Goal: Task Accomplishment & Management: Manage account settings

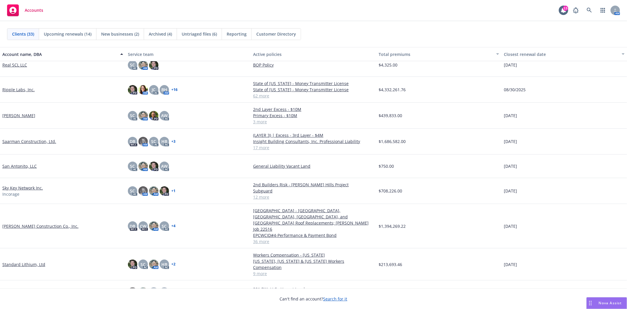
scroll to position [490, 0]
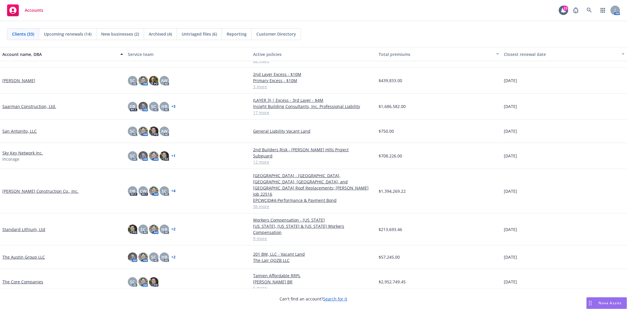
click at [30, 189] on link "[PERSON_NAME] Construction Co., Inc." at bounding box center [40, 191] width 76 height 6
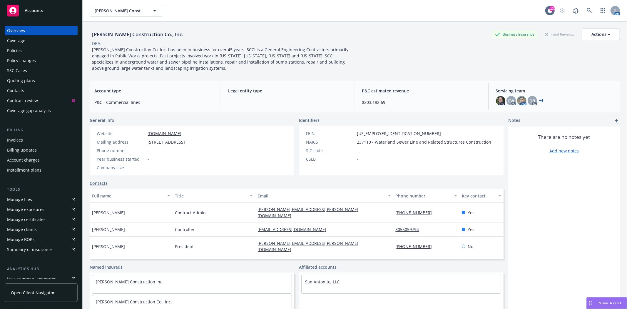
click at [26, 81] on div "Quoting plans" at bounding box center [21, 80] width 28 height 9
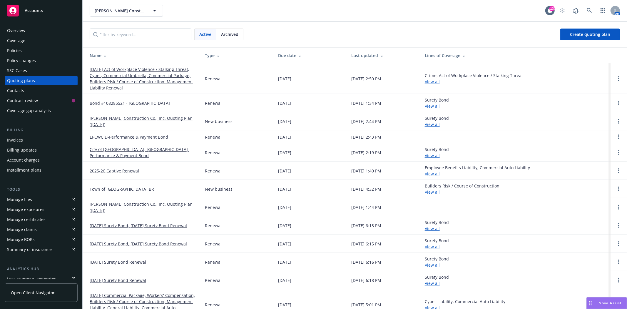
click at [149, 76] on link "[DATE] Act of Workplace Violence / Stalking Threat, Cyber, Commercial Umbrella,…" at bounding box center [143, 78] width 106 height 25
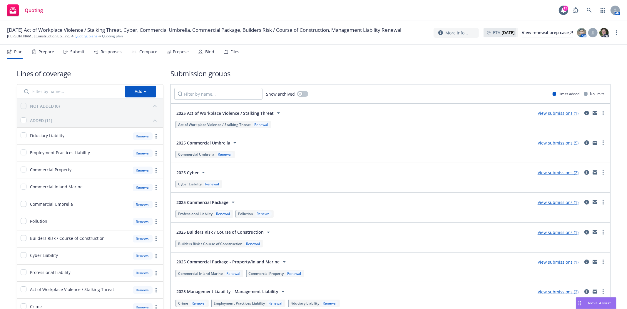
click at [75, 39] on link "Quoting plans" at bounding box center [86, 36] width 23 height 5
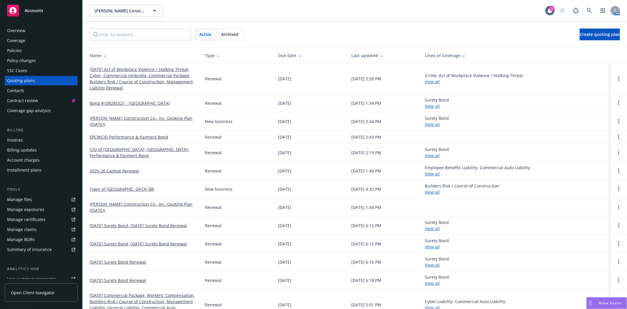
click at [113, 171] on link "2025-26 Captive Renewal" at bounding box center [114, 171] width 49 height 6
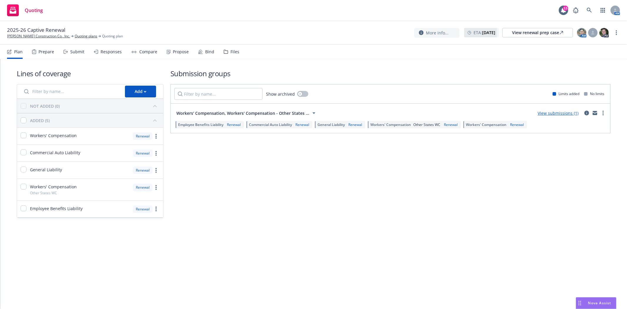
click at [202, 51] on div "Bind" at bounding box center [206, 52] width 16 height 14
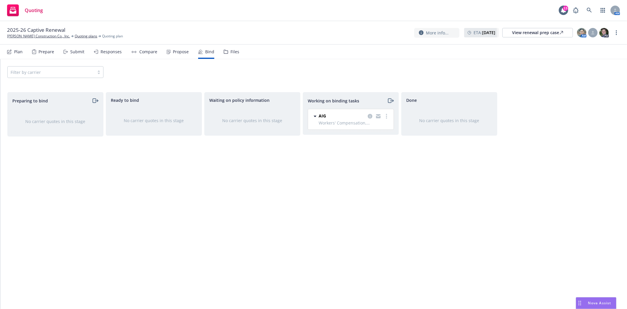
click at [233, 56] on div "Files" at bounding box center [232, 52] width 16 height 14
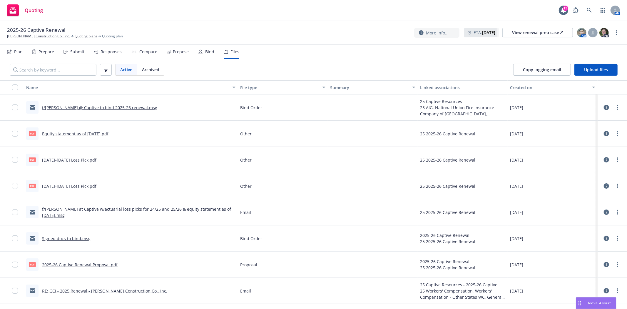
click at [202, 52] on div "Bind" at bounding box center [206, 52] width 16 height 14
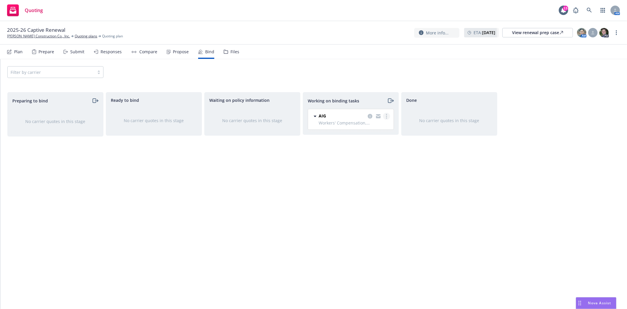
click at [386, 115] on icon "more" at bounding box center [386, 116] width 1 height 5
click at [420, 165] on div "Done No carrier quotes in this stage" at bounding box center [450, 194] width 96 height 204
click at [371, 116] on icon "copy logging email" at bounding box center [370, 116] width 5 height 5
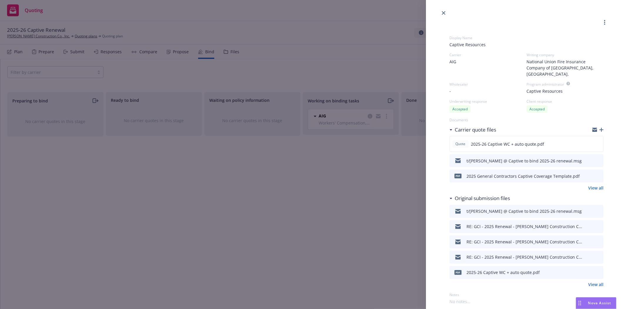
click at [600, 128] on icon "button" at bounding box center [602, 130] width 4 height 4
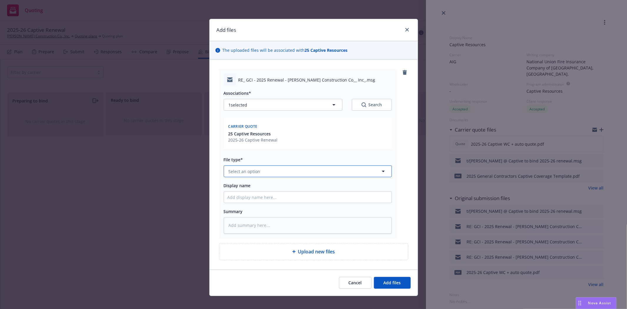
click at [253, 172] on span "Select an option" at bounding box center [245, 171] width 32 height 6
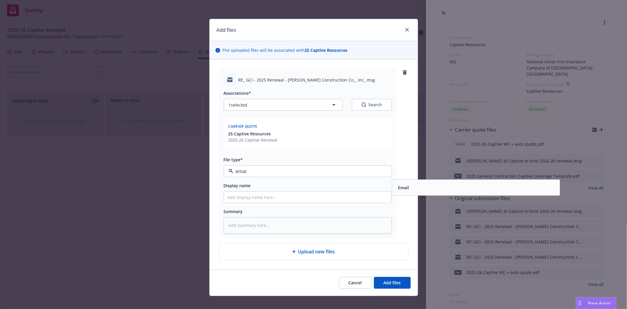
type input "email"
click at [416, 189] on div "Email" at bounding box center [476, 187] width 161 height 9
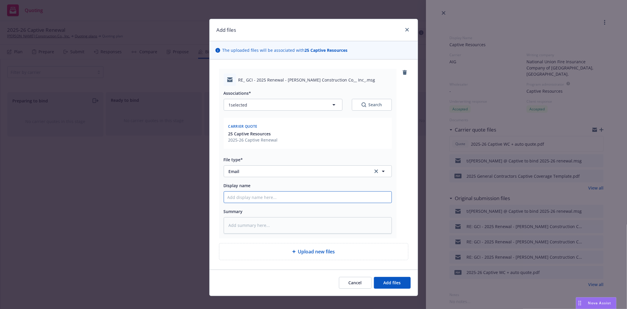
click at [267, 200] on input "Display name" at bounding box center [308, 197] width 168 height 11
type textarea "x"
type input "f"
type textarea "x"
type input "f/"
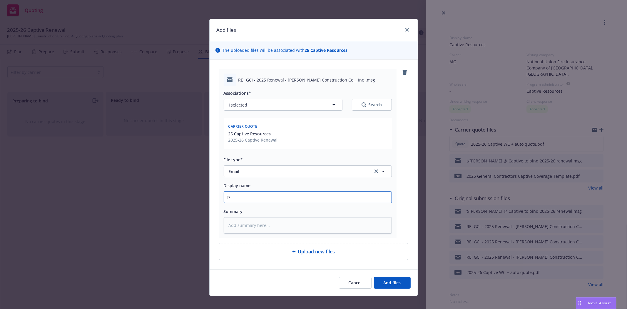
type textarea "x"
type input "f/T"
type textarea "x"
type input "f/Th"
type textarea "x"
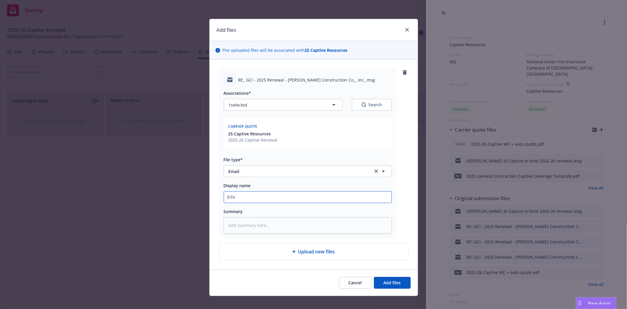
type input "f/Tho"
type textarea "x"
type input "f/Thom"
type textarea "x"
type input "f/Thomas"
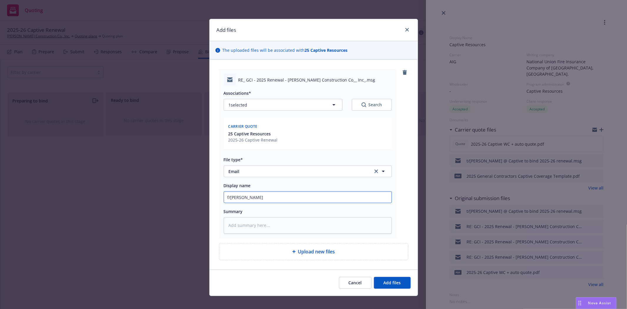
type textarea "x"
type input "f/Thomas"
type textarea "x"
type input "f/Thomas @"
type textarea "x"
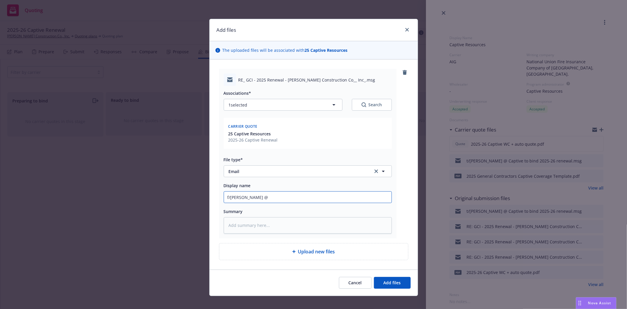
type input "f/Thomas @"
type textarea "x"
type input "f/Thomas @ A"
type textarea "x"
type input "f/Thomas @ AI"
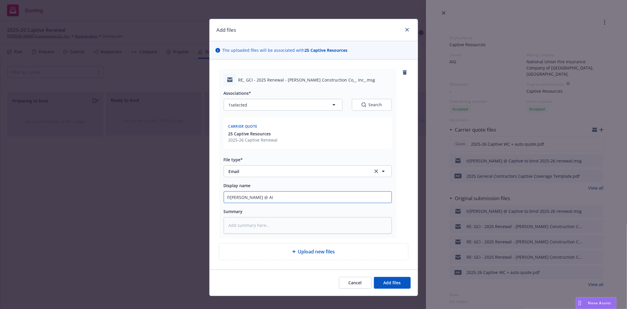
type textarea "x"
type input "f/Thomas @ AIG"
type textarea "x"
type input "f/Thomas @ AIG"
type textarea "x"
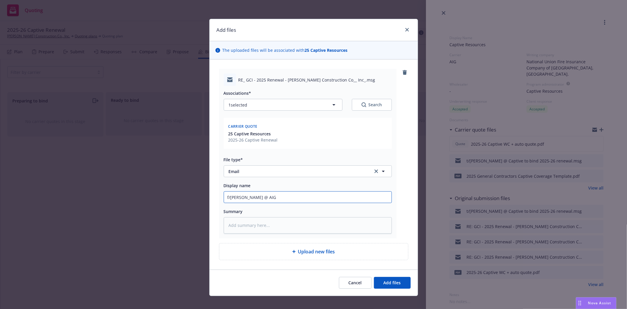
type input "f/Thomas @ AIG t"
type textarea "x"
type input "f/Thomas @ AIG tr"
type textarea "x"
type input "f/Thomas @ AIG tra"
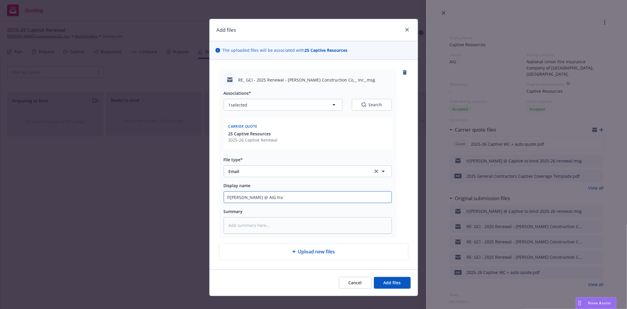
type textarea "x"
type input "f/Thomas @ AIG tran"
type textarea "x"
type input "f/Thomas @ AIG trans"
type textarea "x"
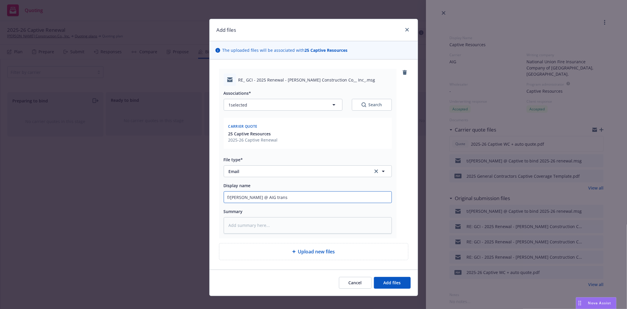
type input "f/Thomas @ AIG transm"
type textarea "x"
type input "f/Thomas @ AIG transmi"
type textarea "x"
type input "f/Thomas @ AIG transmit"
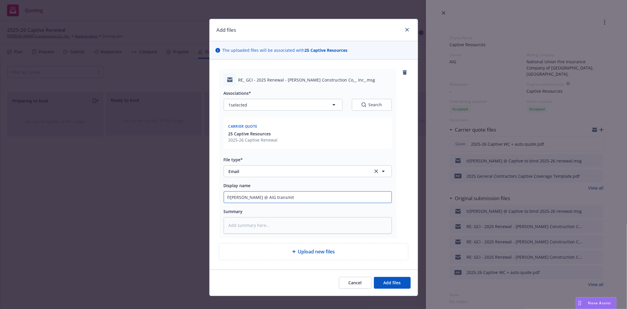
type textarea "x"
type input "f/Thomas @ AIG transmitt"
type textarea "x"
type input "f/Thomas @ AIG transmitti"
type textarea "x"
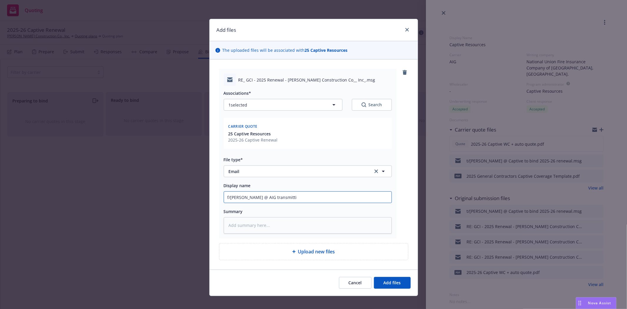
type input "f/Thomas @ AIG transmittin"
type textarea "x"
type input "f/Thomas @ AIG transmitting"
type textarea "x"
type input "f/Thomas @ AIG transmitting"
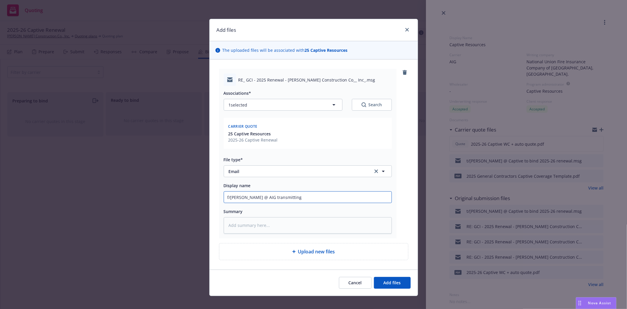
type textarea "x"
type input "f/Thomas @ AIG transmitting c"
type textarea "x"
type input "f/Thomas @ AIG transmitting ca"
type textarea "x"
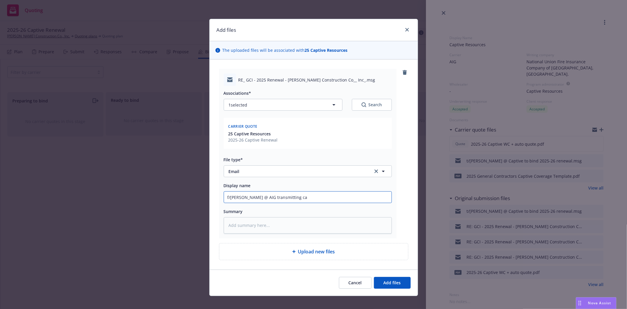
type input "f/Thomas @ AIG transmitting cap"
type textarea "x"
type input "f/Thomas @ AIG transmitting capt"
type textarea "x"
type input "f/Thomas @ AIG transmitting capti"
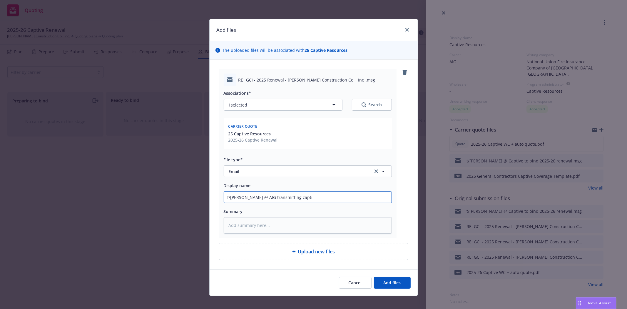
type textarea "x"
type input "f/Thomas @ AIG transmitting captiv"
type textarea "x"
type input "f/Thomas @ AIG transmitting captive"
type textarea "x"
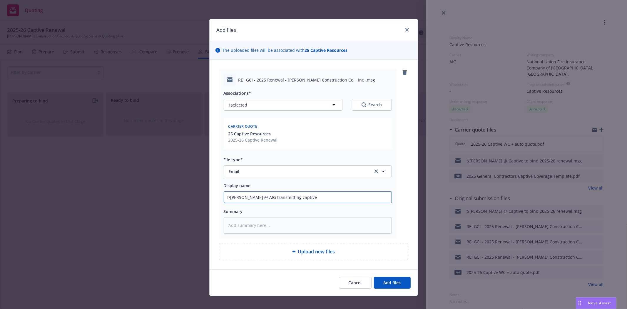
type input "f/Thomas @ AIG transmitting captive"
type textarea "x"
type input "f/Thomas @ AIG transmitting captive b"
type textarea "x"
type input "f/Thomas @ AIG transmitting captive bi"
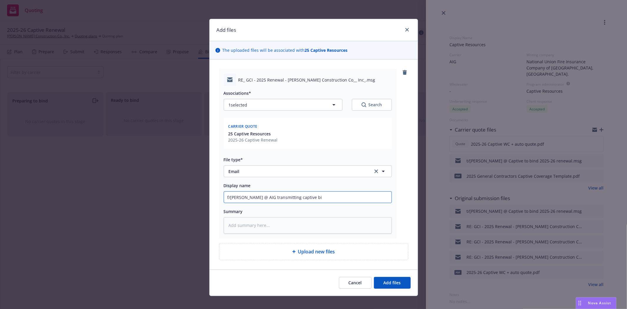
type textarea "x"
type input "f/Thomas @ AIG transmitting captive bin"
type textarea "x"
type input "f/Thomas @ AIG transmitting captive bind"
type textarea "x"
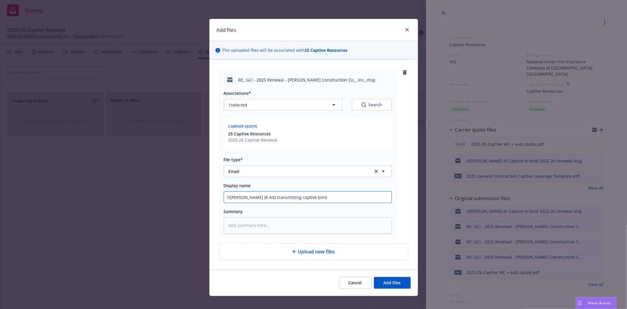
type input "f/Thomas @ AIG transmitting captive bind"
type textarea "x"
type input "f/Thomas @ AIG transmitting captive bind c"
type textarea "x"
type input "f/Thomas @ AIG transmitting captive bind co"
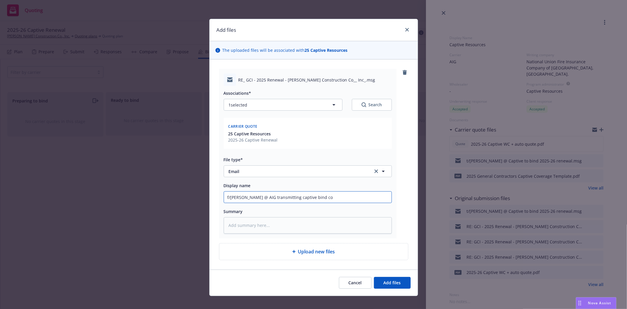
type textarea "x"
type input "f/Thomas @ AIG transmitting captive bind con"
type textarea "x"
type input "f/Thomas @ AIG transmitting captive bind conf"
type textarea "x"
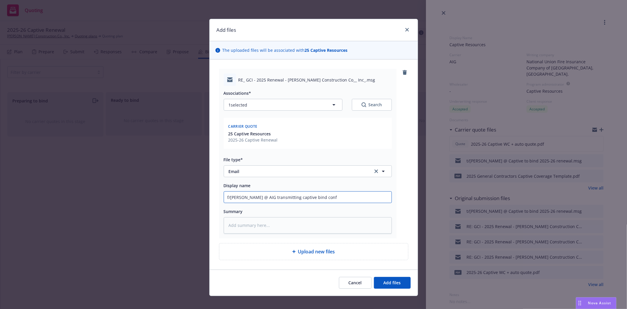
type input "f/Thomas @ AIG transmitting captive bind confi"
type textarea "x"
type input "f/Thomas @ AIG transmitting captive bind confir"
type textarea "x"
type input "f/Thomas @ AIG transmitting captive bind confirm"
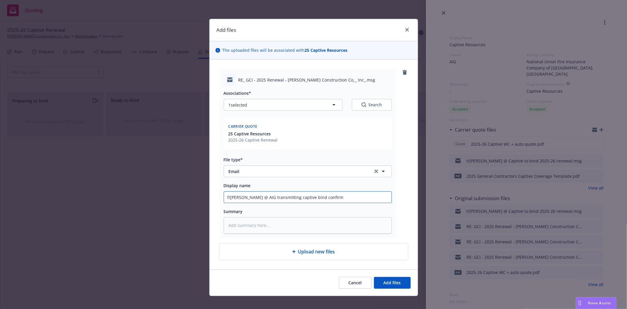
type textarea "x"
type input "f/Thomas @ AIG transmitting captive bind confirma"
type textarea "x"
type input "f/Thomas @ AIG transmitting captive bind confirmat"
type textarea "x"
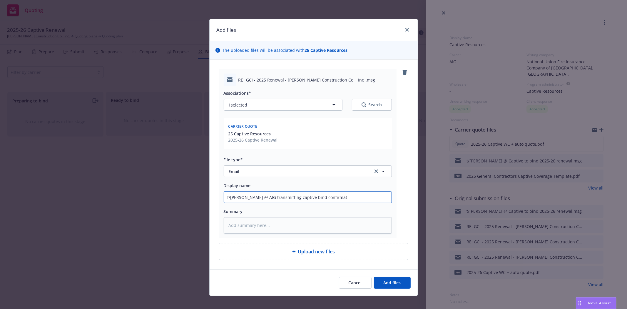
type input "f/Thomas @ AIG transmitting captive bind confirmati"
type textarea "x"
type input "f/Thomas @ AIG transmitting captive bind confirmatio"
type textarea "x"
type input "f/Thomas @ AIG transmitting captive bind confirmation"
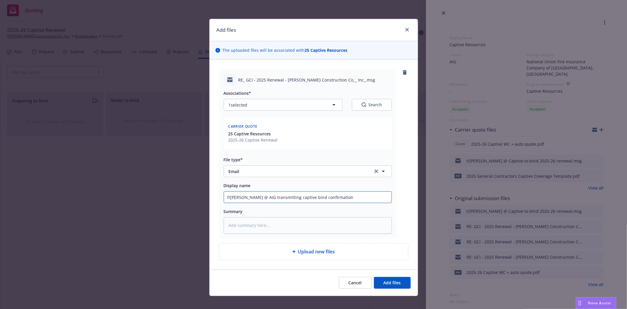
click at [343, 198] on input "f/Thomas @ AIG transmitting captive bind confirmation" at bounding box center [308, 197] width 168 height 11
type textarea "x"
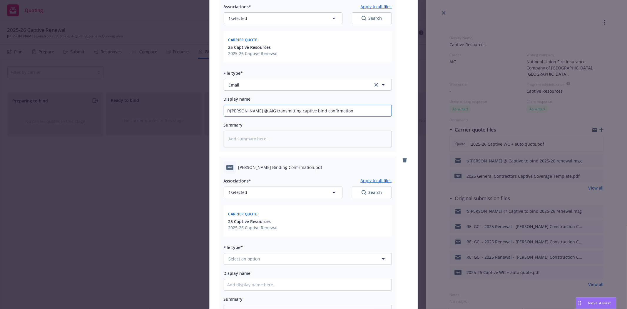
scroll to position [98, 0]
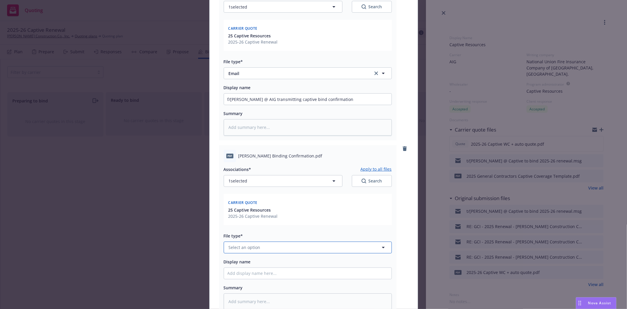
click at [259, 248] on button "Select an option" at bounding box center [308, 248] width 168 height 12
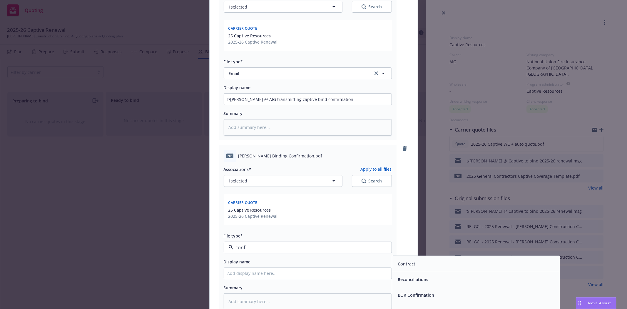
type input "confi"
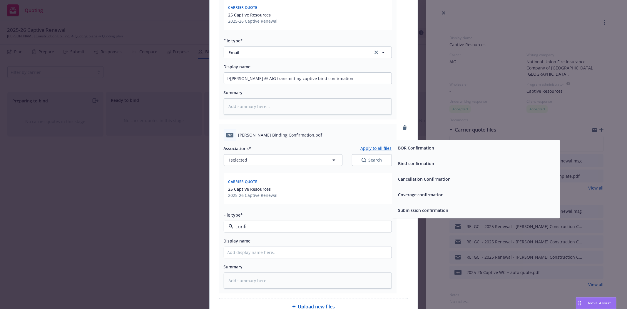
scroll to position [131, 0]
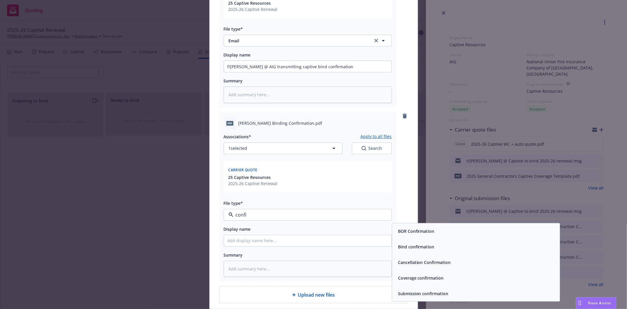
click at [407, 249] on span "Bind confirmation" at bounding box center [416, 246] width 36 height 6
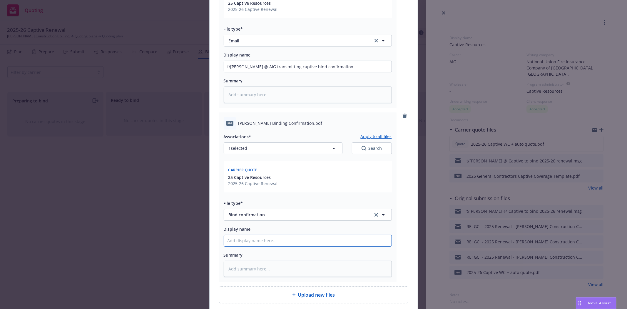
click at [242, 72] on input "Display name" at bounding box center [308, 66] width 168 height 11
type textarea "x"
type input "C"
type textarea "x"
type input "Ca"
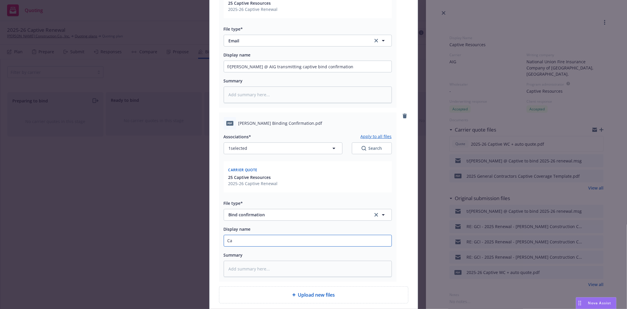
type textarea "x"
type input "Cap"
type textarea "x"
type input "Capt"
type textarea "x"
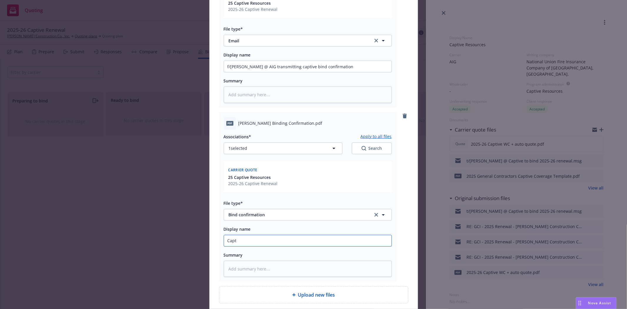
type input "Capti"
type textarea "x"
type input "Captiv"
type textarea "x"
type input "Captive"
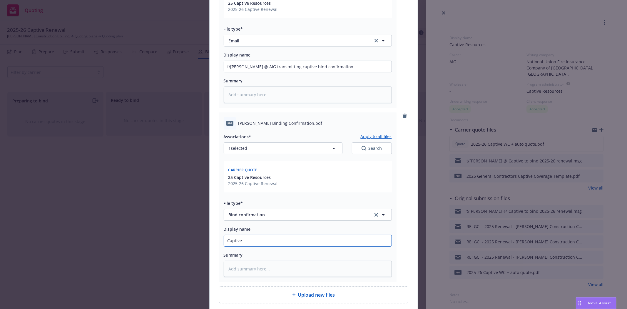
type textarea "x"
type input "Captive"
type textarea "x"
type input "Captive b"
type textarea "x"
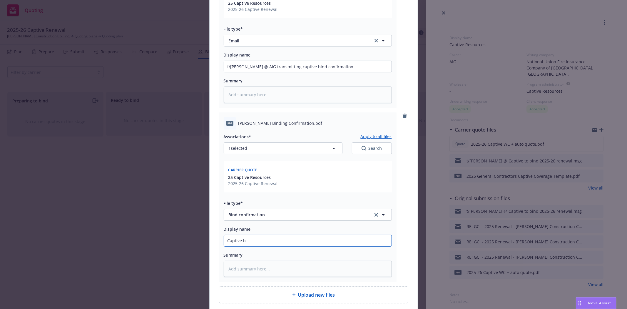
type input "Captive bi"
type textarea "x"
type input "Captive bin"
type textarea "x"
type input "Captive bind"
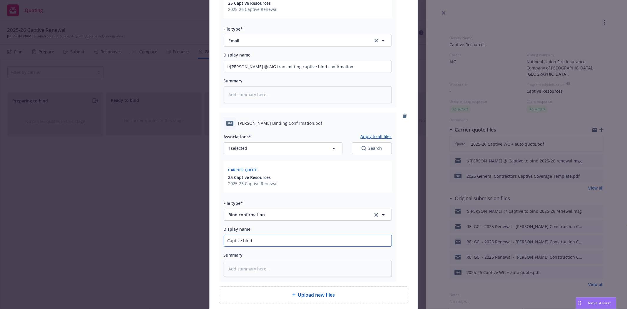
type textarea "x"
type input "Captive bind"
type textarea "x"
type input "Captive bind c"
type textarea "x"
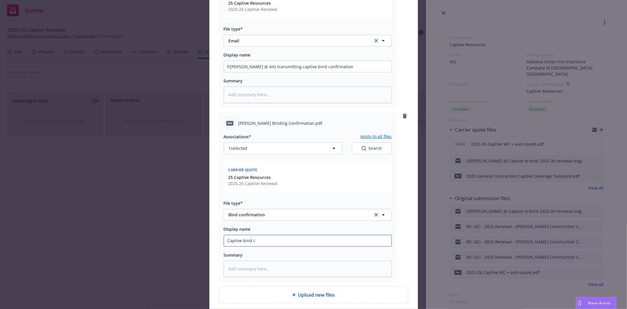
type input "Captive bind co"
type textarea "x"
type input "Captive bind con"
type textarea "x"
type input "Captive bind conf"
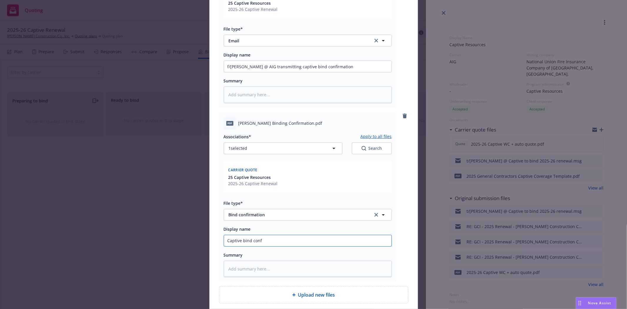
type textarea "x"
type input "Captive bind confi"
type textarea "x"
type input "Captive bind confir"
type textarea "x"
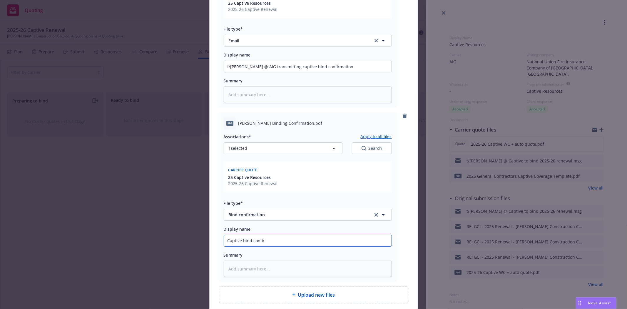
type input "Captive bind confirm"
type textarea "x"
type input "Captive bind confirma"
type textarea "x"
type input "Captive bind confirmat"
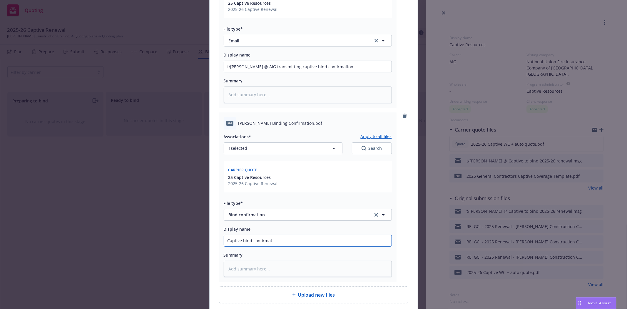
type textarea "x"
type input "Captive bind confirmati"
type textarea "x"
type input "Captive bind confirmatio"
type textarea "x"
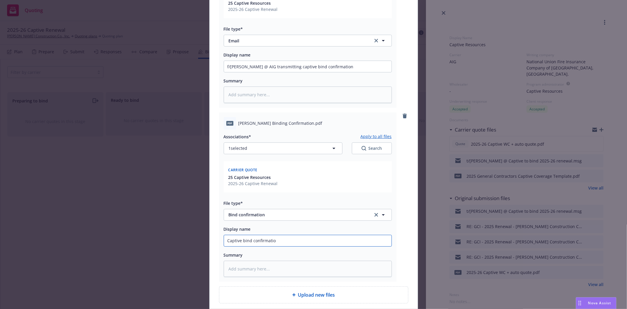
type input "Captive bind confirmation"
type textarea "x"
type input "Captive bind confirmation"
type textarea "x"
type input "Captive bind confirmation i"
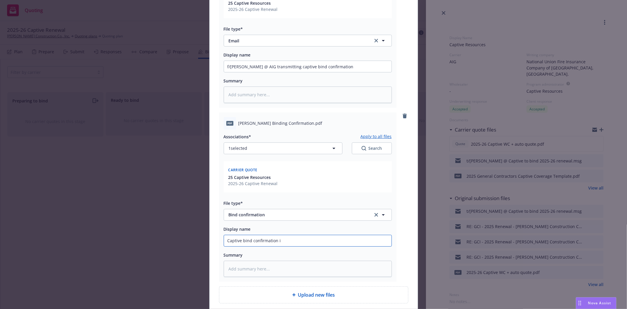
type textarea "x"
type input "Captive bind confirmation in"
type textarea "x"
type input "Captive bind confirmation incl"
type textarea "x"
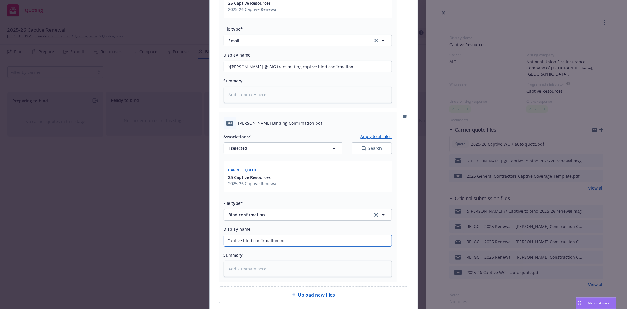
type input "Captive bind confirmation inclu"
type textarea "x"
type input "Captive bind confirmation includ"
type textarea "x"
type input "Captive bind confirmation includi"
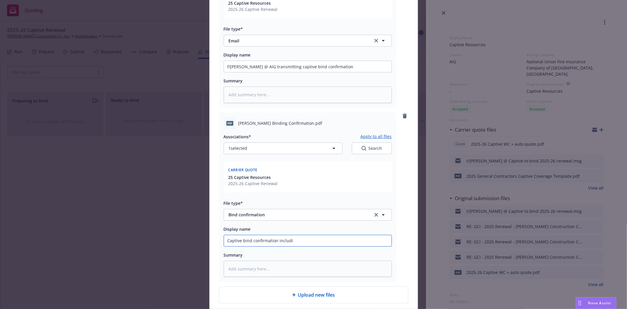
type textarea "x"
type input "Captive bind confirmation includin"
type textarea "x"
type input "Captive bind confirmation including"
type textarea "x"
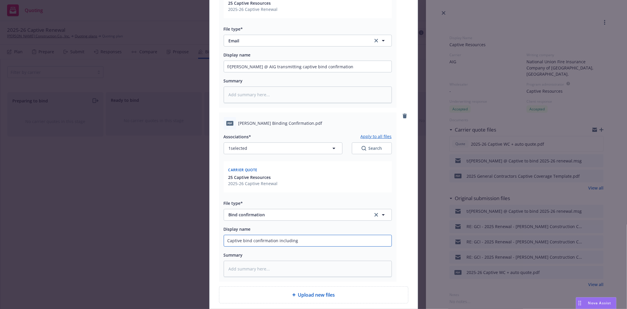
type input "Captive bind confirmation including"
type textarea "x"
type input "Captive bind confirmation including r"
type textarea "x"
type input "Captive bind confirmation including re"
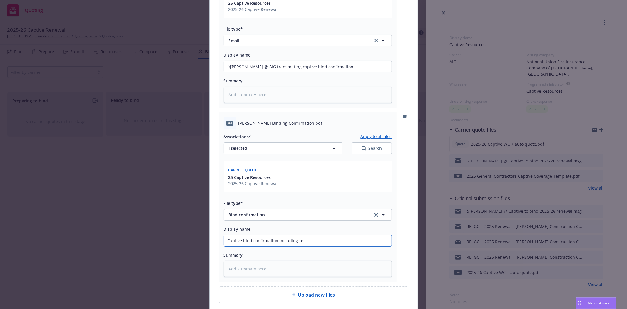
type textarea "x"
type input "Captive bind confirmation including ren"
type textarea "x"
type input "Captive bind confirmation including rene"
type textarea "x"
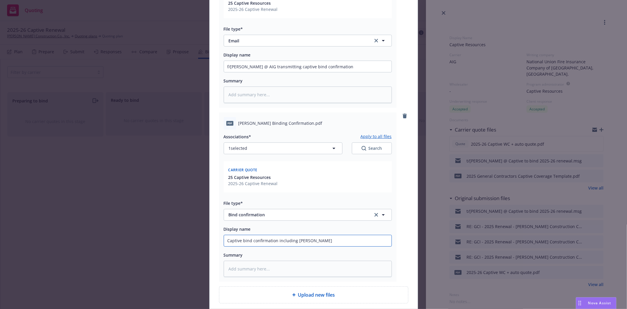
type input "Captive bind confirmation including renew"
type textarea "x"
type input "Captive bind confirmation including renewa"
type textarea "x"
type input "Captive bind confirmation including renewal"
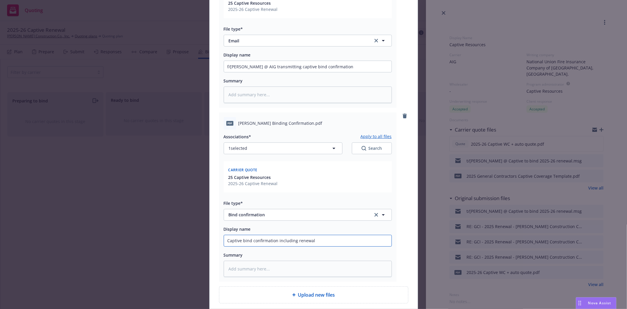
type textarea "x"
type input "Captive bind confirmation including renewal"
type textarea "x"
type input "Captive bind confirmation including renewal p"
type textarea "x"
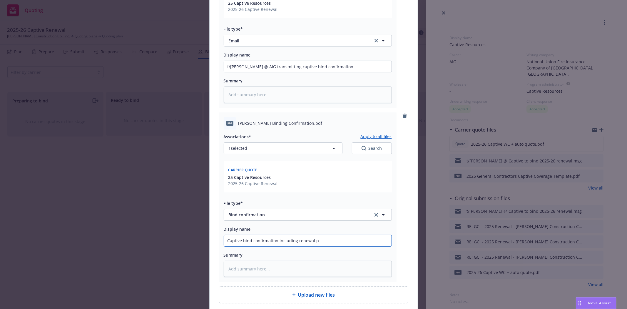
type input "Captive bind confirmation including renewal po"
type textarea "x"
type input "Captive bind confirmation including renewal poli"
type textarea "x"
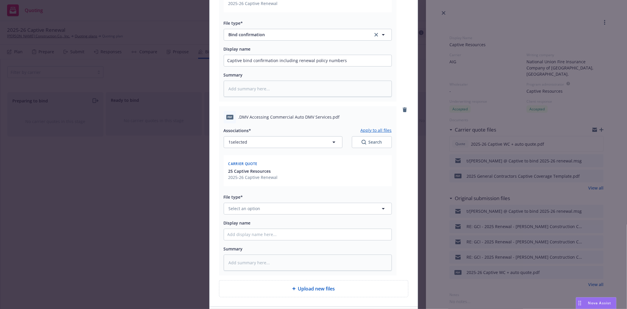
scroll to position [311, 0]
click at [272, 210] on button "Select an option" at bounding box center [308, 208] width 168 height 12
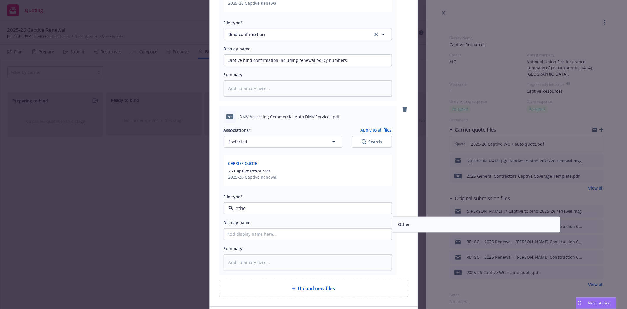
click at [408, 227] on div "Other" at bounding box center [403, 224] width 15 height 9
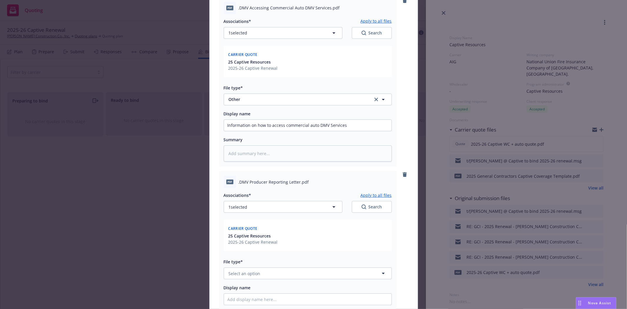
scroll to position [485, 0]
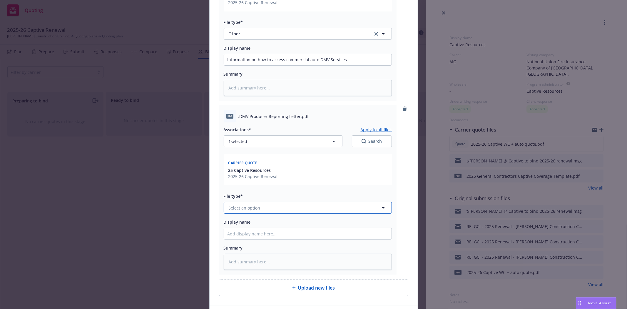
click at [263, 210] on button "Select an option" at bounding box center [308, 208] width 168 height 12
drag, startPoint x: 283, startPoint y: 202, endPoint x: 278, endPoint y: 212, distance: 11.1
click at [278, 212] on button "Select an option" at bounding box center [308, 208] width 168 height 12
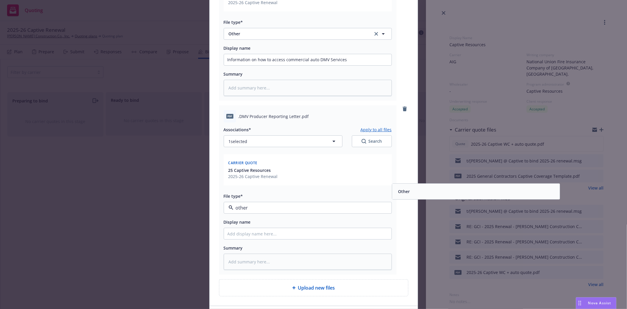
click at [414, 194] on div "Other" at bounding box center [476, 191] width 161 height 9
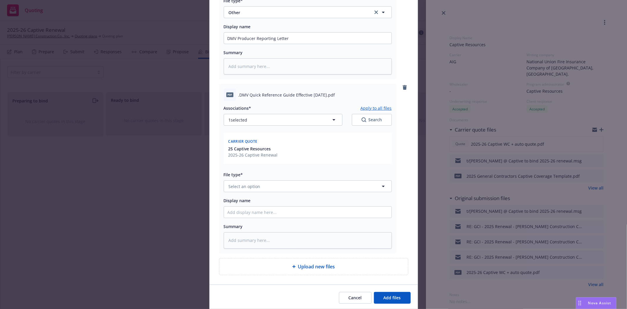
scroll to position [681, 0]
click at [280, 189] on button "Select an option" at bounding box center [308, 186] width 168 height 12
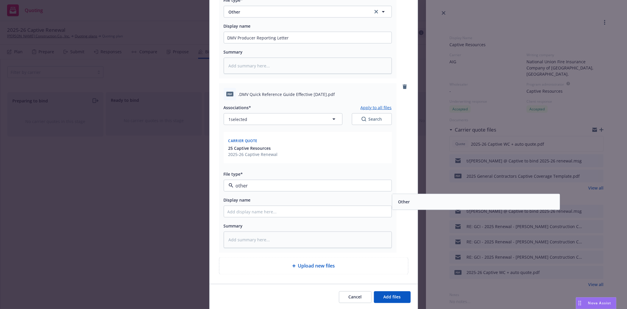
click at [422, 204] on div "Other" at bounding box center [476, 202] width 161 height 9
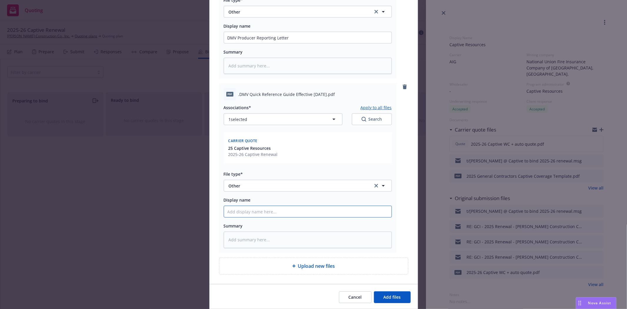
click at [392, 300] on span "Add files" at bounding box center [392, 297] width 17 height 6
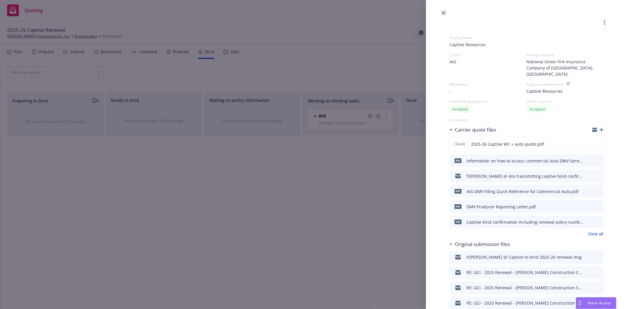
click at [442, 13] on link "close" at bounding box center [443, 12] width 7 height 7
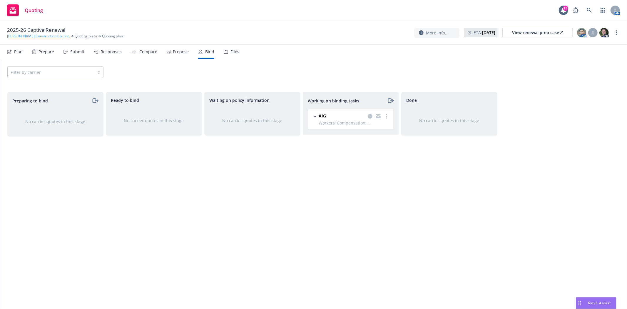
click at [19, 34] on link "Spiess Construction Co., Inc." at bounding box center [38, 36] width 63 height 5
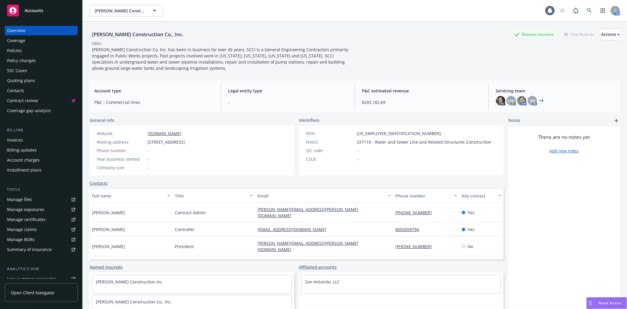
click at [18, 51] on div "Policies" at bounding box center [14, 50] width 15 height 9
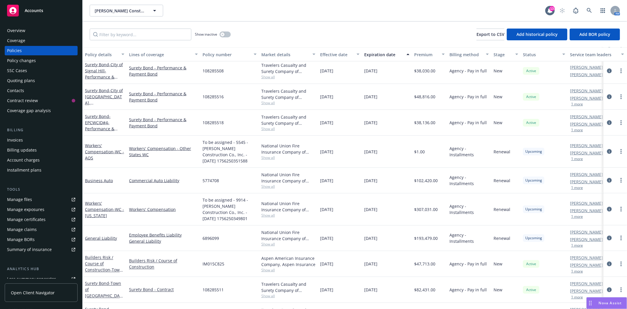
scroll to position [752, 0]
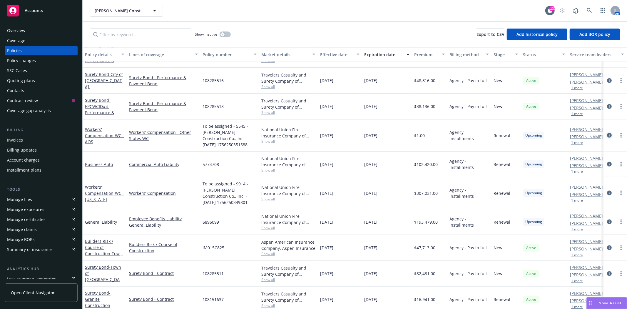
click at [607, 136] on icon "circleInformation" at bounding box center [609, 135] width 5 height 5
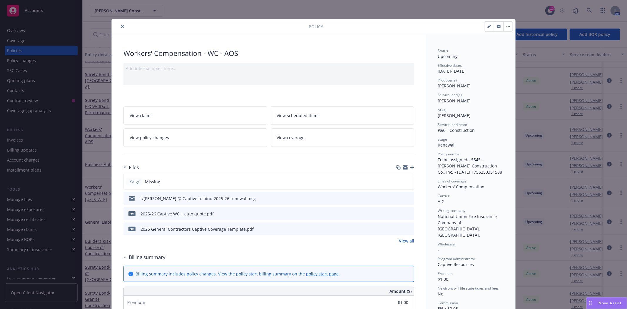
click at [485, 25] on button "button" at bounding box center [489, 26] width 9 height 9
select select "RENEWAL"
select select "12"
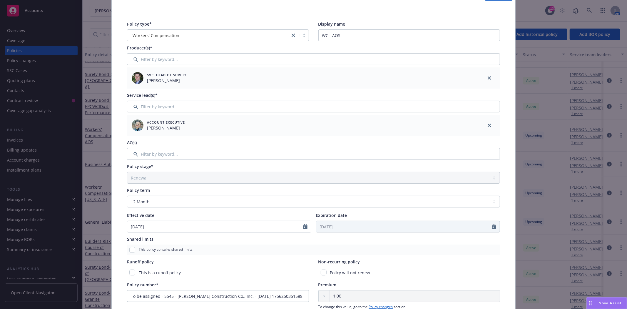
scroll to position [131, 0]
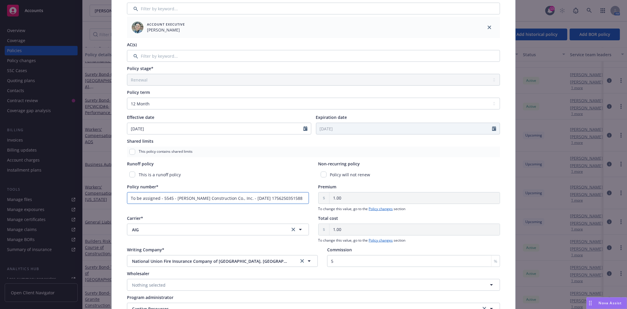
click at [150, 197] on input "To be assigned - 5545 - Spiess Construction Co., Inc. - 08/26/2025 1756250351588" at bounding box center [218, 198] width 182 height 12
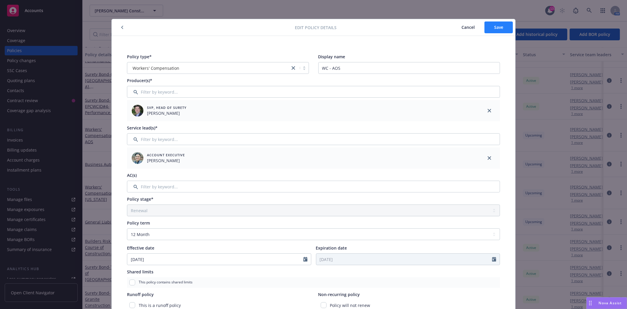
type input "48407404"
click at [499, 26] on span "Save" at bounding box center [499, 27] width 9 height 6
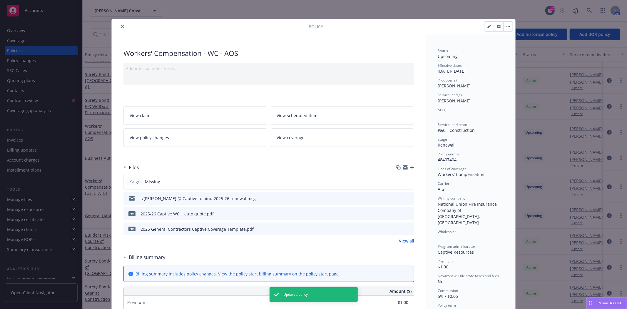
click at [121, 25] on icon "close" at bounding box center [123, 27] width 4 height 4
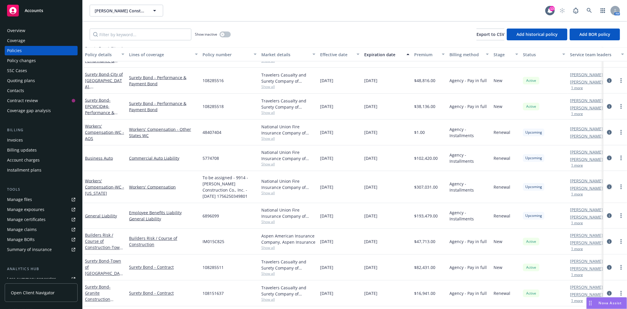
click at [607, 187] on icon "circleInformation" at bounding box center [609, 186] width 5 height 5
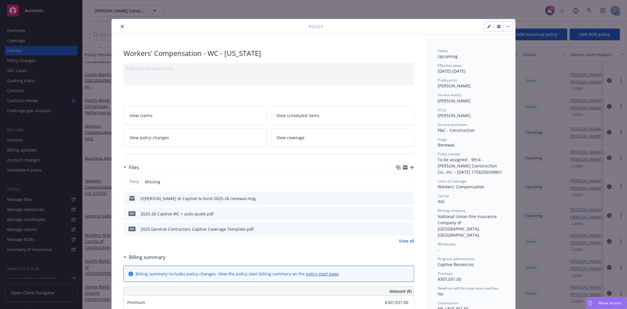
click at [488, 28] on icon "button" at bounding box center [490, 27] width 4 height 4
select select "RENEWAL"
select select "12"
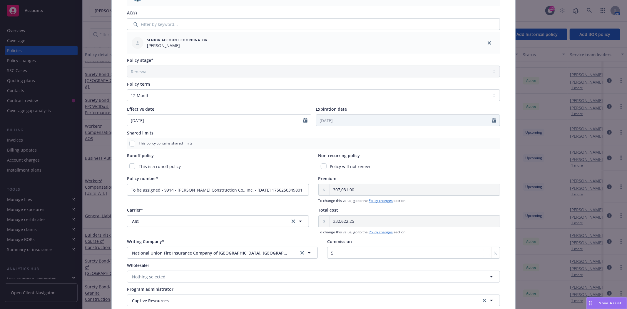
scroll to position [163, 0]
click at [214, 191] on input "To be assigned - 9914 - Spiess Construction Co., Inc. - 08/26/2025 1756250349801" at bounding box center [218, 189] width 182 height 12
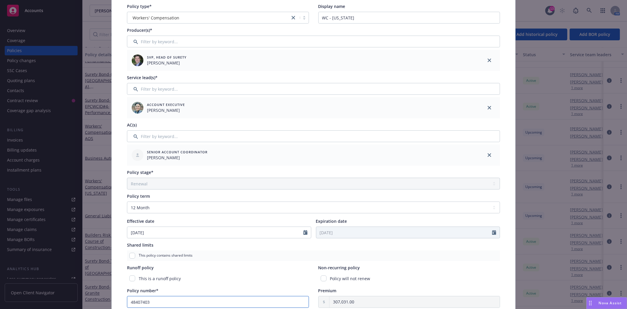
scroll to position [0, 0]
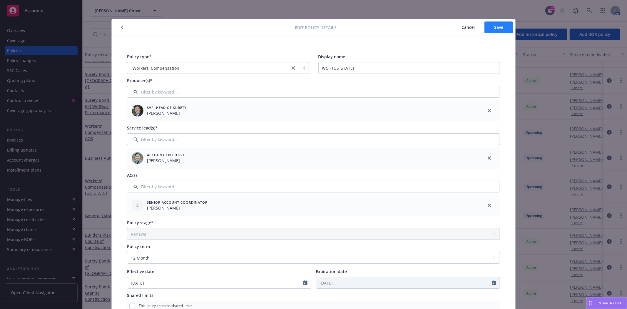
type input "48407403"
click at [502, 28] on button "Save" at bounding box center [499, 27] width 29 height 12
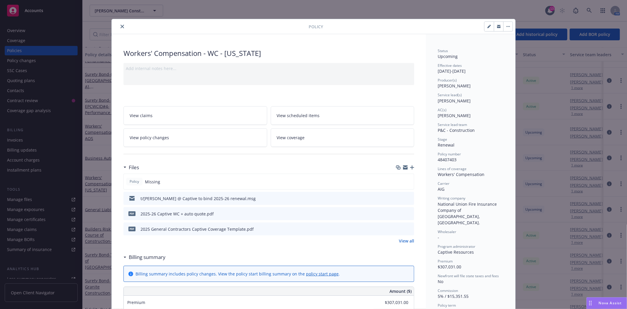
click at [121, 27] on icon "close" at bounding box center [123, 27] width 4 height 4
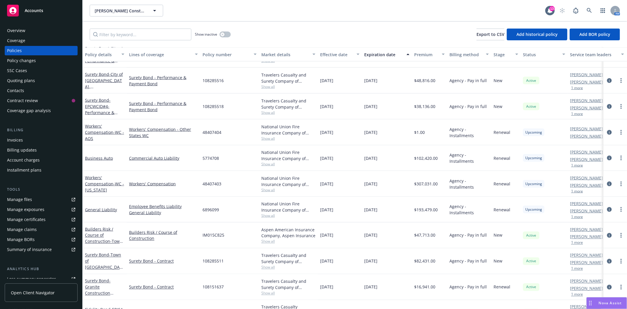
click at [267, 188] on span "Show all" at bounding box center [289, 189] width 54 height 5
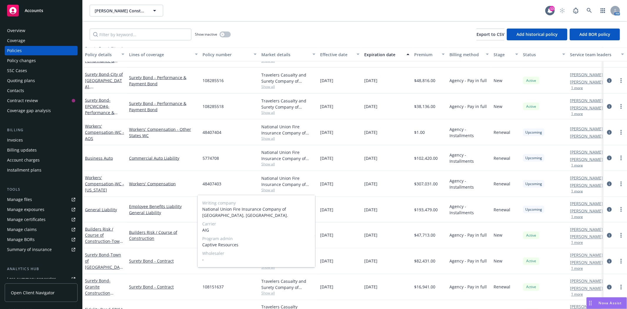
click at [267, 188] on span "Show all" at bounding box center [289, 189] width 54 height 5
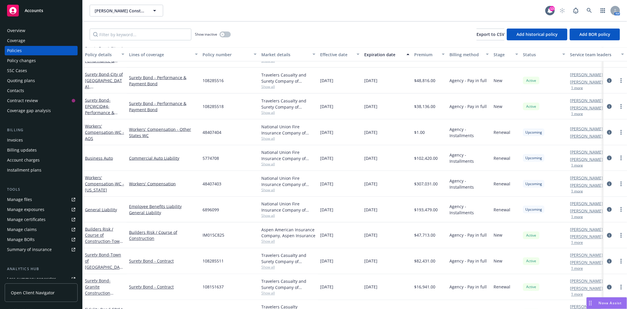
click at [18, 76] on div "Quoting plans" at bounding box center [21, 80] width 28 height 9
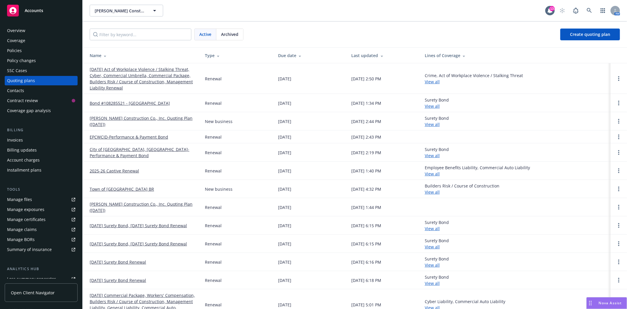
click at [112, 80] on link "[DATE] Act of Workplace Violence / Stalking Threat, Cyber, Commercial Umbrella,…" at bounding box center [143, 78] width 106 height 25
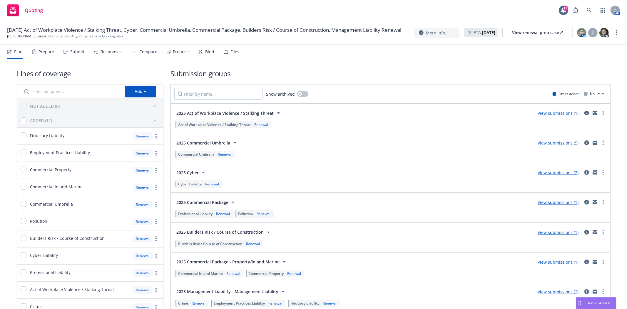
click at [206, 49] on div "Bind" at bounding box center [209, 51] width 9 height 5
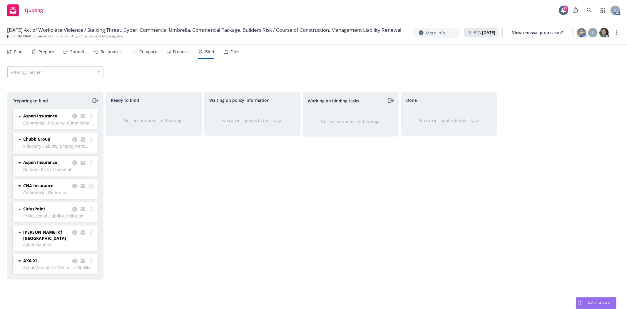
click at [90, 186] on link "more" at bounding box center [91, 185] width 7 height 7
click at [83, 208] on link "Log bind order" at bounding box center [66, 210] width 58 height 12
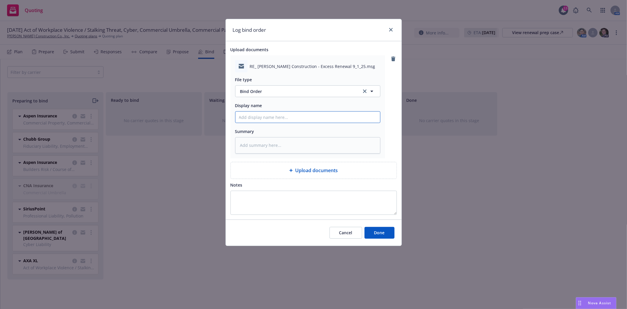
click at [265, 119] on input "Display name" at bounding box center [308, 116] width 145 height 11
type textarea "x"
type input "t"
type textarea "x"
type input "t/"
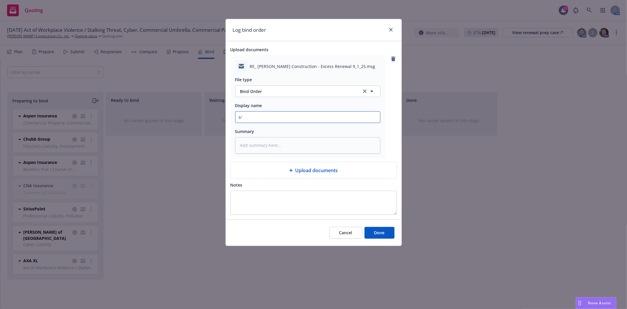
type textarea "x"
type input "t/L"
type textarea "x"
type input "t/Le"
type textarea "x"
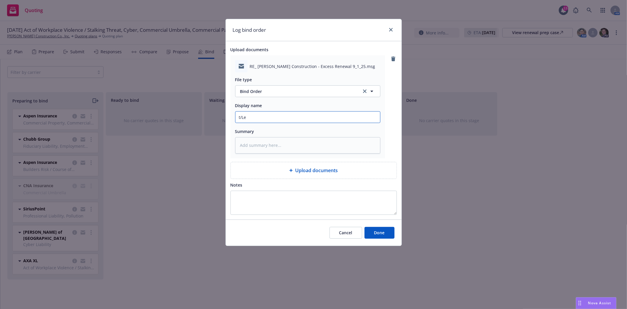
type input "t/Les"
type textarea "x"
type input "t/Lesl"
type textarea "x"
type input "t/Lesli"
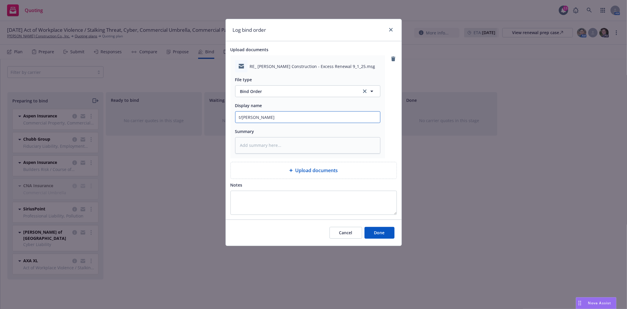
type textarea "x"
type input "t/Leslin"
type textarea "x"
type input "t/Lesline"
type textarea "x"
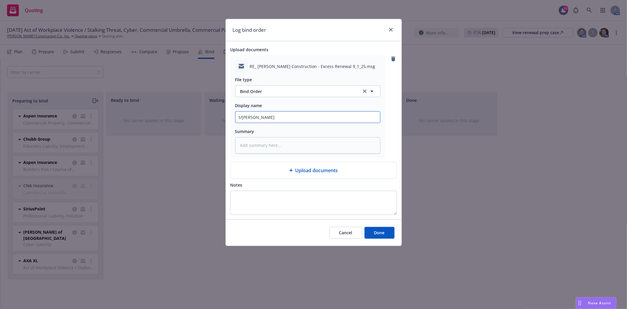
type input "t/Lesline"
type textarea "x"
type input "t/Lesline @"
type textarea "x"
type input "t/Lesline @"
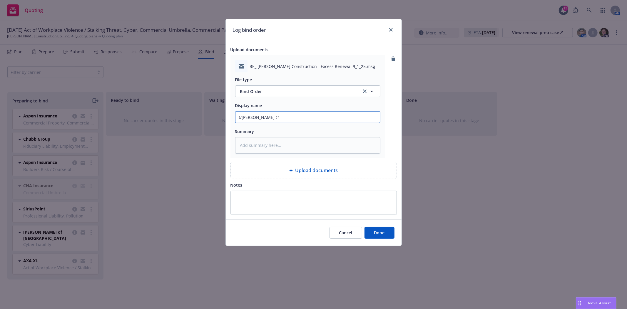
type textarea "x"
type input "t/Lesline @"
type textarea "x"
type input "t/Lesline"
type textarea "x"
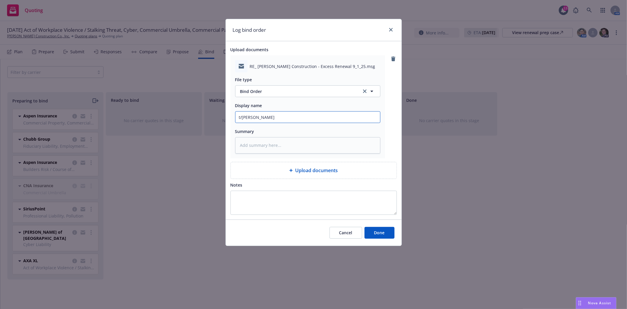
type input "t/Leslin"
type textarea "x"
type input "t/Lesli"
type textarea "x"
type input "t/Lesli2"
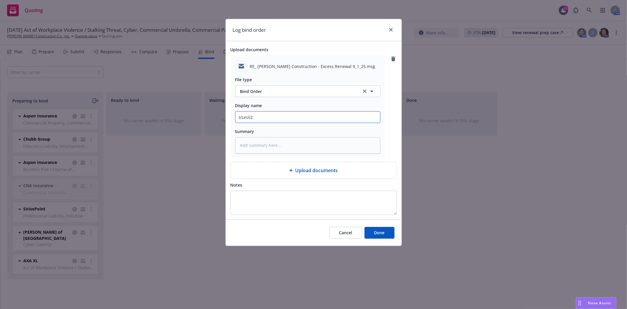
type textarea "x"
type input "t/Lesli2"
type textarea "x"
type input "t/Lesli"
type textarea "x"
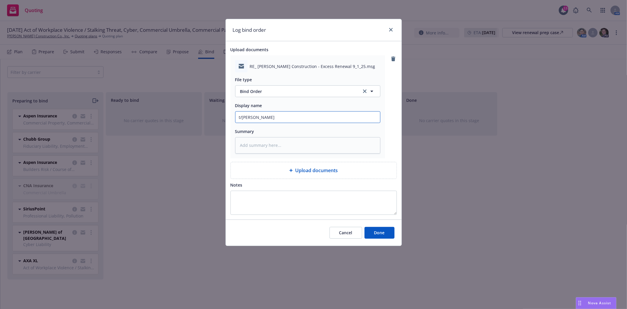
type input "t/Leslie"
type textarea "x"
type input "t/Leslie"
type textarea "x"
type input "t/Leslie @"
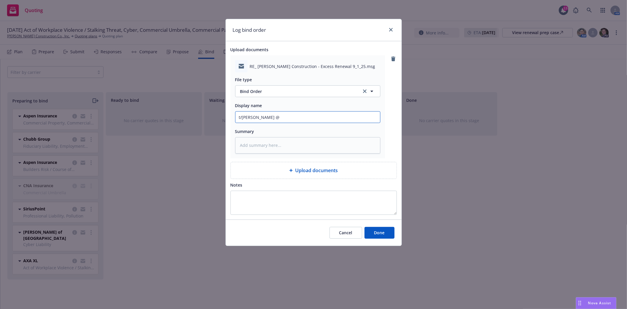
type textarea "x"
type input "t/Leslie @"
type textarea "x"
type input "t/Leslie @ C"
type textarea "x"
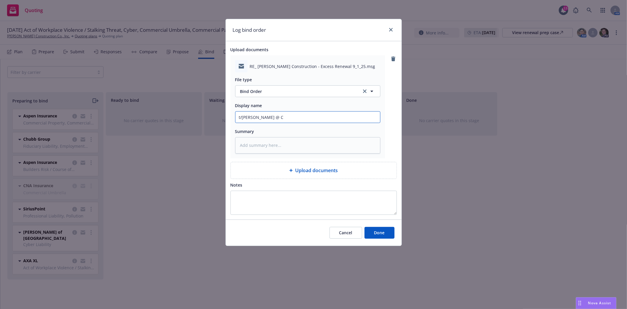
type input "t/Leslie @ CN"
type textarea "x"
type input "t/Leslie @ CNA"
type textarea "x"
type input "t/Leslie @ CNA"
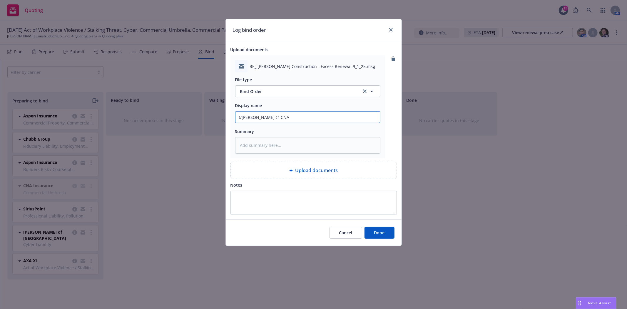
type textarea "x"
type input "t/Leslie @ CNA t"
type textarea "x"
type input "t/Leslie @ CNA to"
type textarea "x"
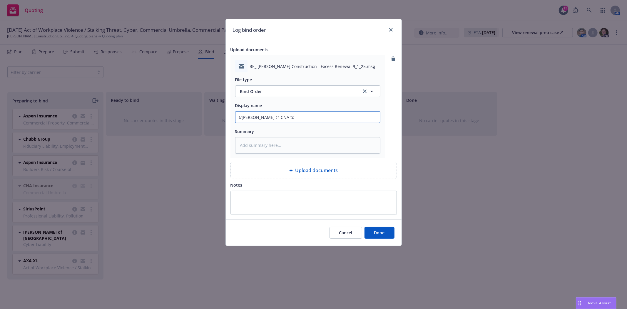
type input "t/Leslie @ CNA to"
type textarea "x"
type input "t/Leslie @ CNA to b"
type textarea "x"
type input "t/Leslie @ CNA to bi"
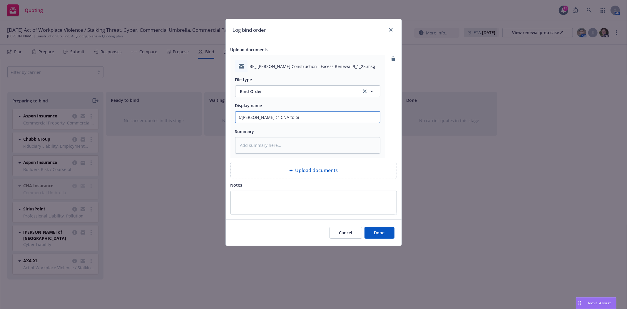
type textarea "x"
type input "t/Leslie @ CNA to bin"
type textarea "x"
type input "t/Leslie @ CNA to bind"
type textarea "x"
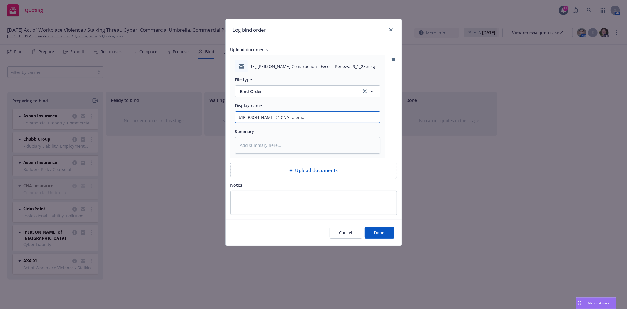
type input "t/Leslie @ CNA to bind"
type textarea "x"
type input "t/Leslie @ CNA to bind r"
type textarea "x"
type input "t/Leslie @ CNA to bind re"
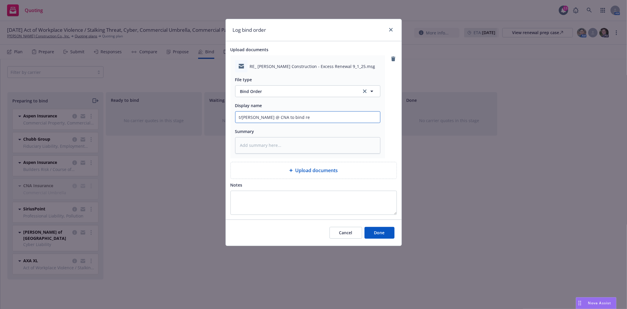
type textarea "x"
type input "t/Leslie @ CNA to bind ren"
type textarea "x"
type input "t/Leslie @ CNA to bind rene"
type textarea "x"
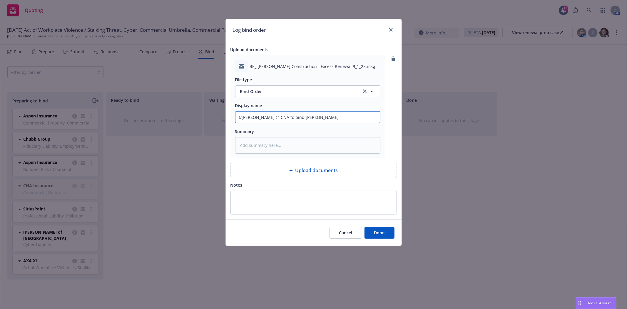
type input "t/Leslie @ CNA to bind renew"
type textarea "x"
type input "t/Leslie @ CNA to bind renewa"
type textarea "x"
type input "t/Leslie @ CNA to bind renewal"
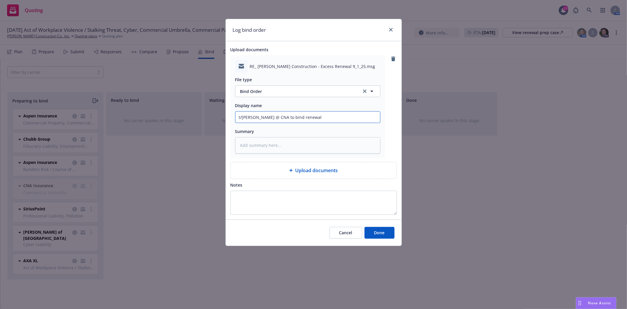
type textarea "x"
type input "t/Leslie @ CNA to bind renewal"
type textarea "x"
type input "t/Leslie @ CNA to bind renewal X"
type textarea "x"
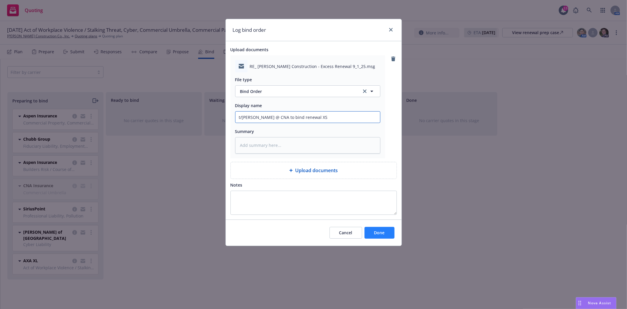
type input "t/Leslie @ CNA to bind renewal XS"
click at [382, 235] on span "Done" at bounding box center [379, 233] width 11 height 6
type textarea "x"
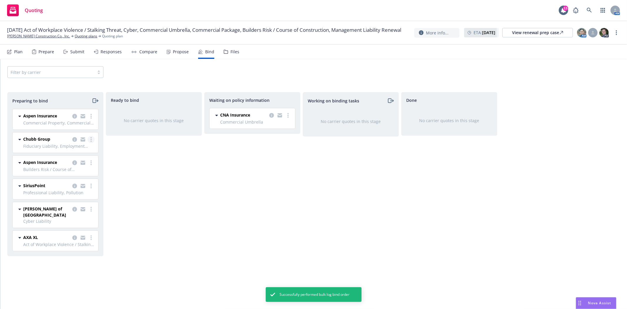
click at [91, 139] on icon "more" at bounding box center [91, 139] width 1 height 5
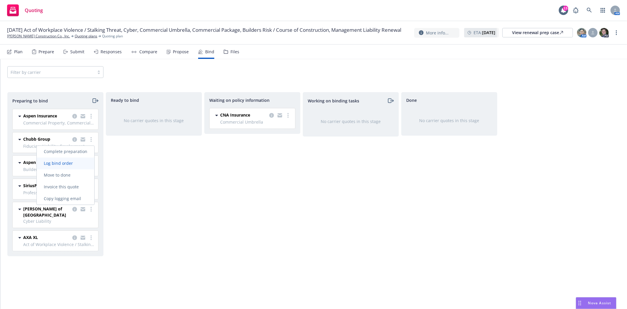
click at [84, 160] on link "Log bind order" at bounding box center [66, 163] width 58 height 12
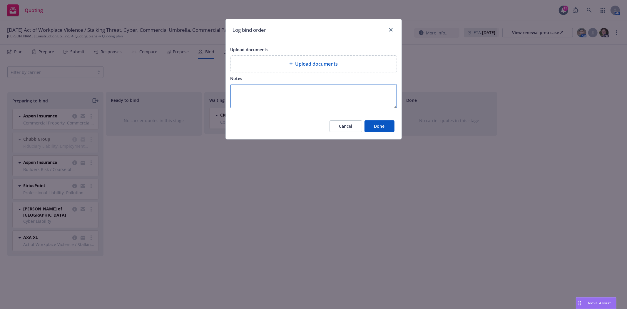
click at [267, 90] on textarea "Notes" at bounding box center [314, 96] width 167 height 24
type textarea "automatically renewed"
click at [377, 126] on span "Done" at bounding box center [379, 126] width 11 height 6
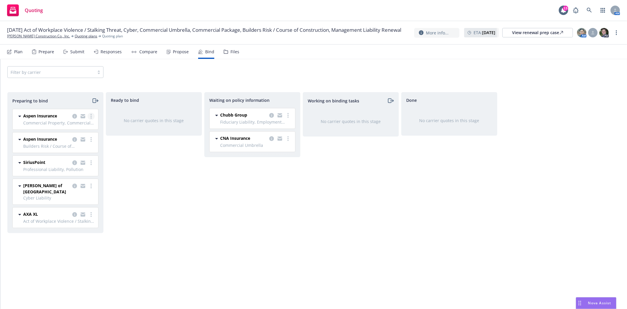
click at [92, 116] on link "more" at bounding box center [91, 116] width 7 height 7
click at [80, 139] on span "Log bind order" at bounding box center [58, 140] width 43 height 6
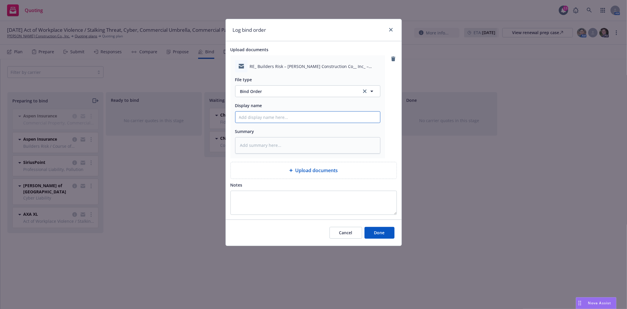
click at [263, 120] on input "Display name" at bounding box center [308, 116] width 145 height 11
type textarea "x"
type input "t"
type textarea "x"
type input "t/"
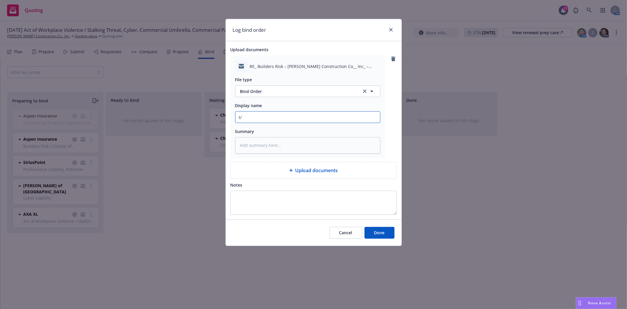
type textarea "x"
type input "t/J"
type textarea "x"
type input "t/Ja"
type textarea "x"
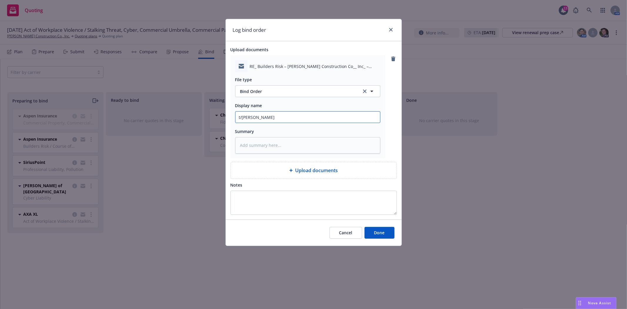
type input "t/Jar"
type textarea "x"
type input "t/Jare"
type textarea "x"
type input "t/Jared"
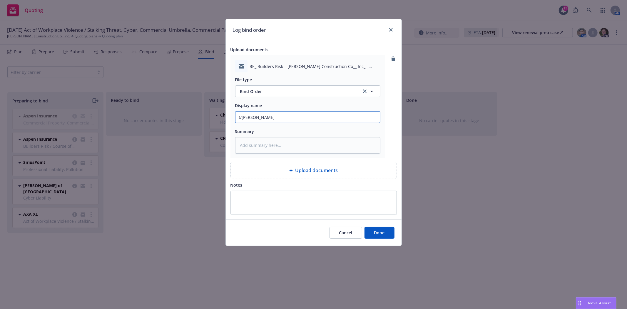
type textarea "x"
type input "t/Jared"
type textarea "x"
type input "t/Jared @"
type textarea "x"
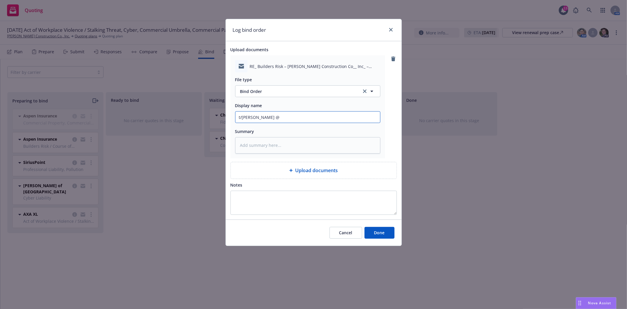
type input "t/Jared @"
type textarea "x"
type input "t/Jared @ A"
type textarea "x"
type input "t/Jared @ As"
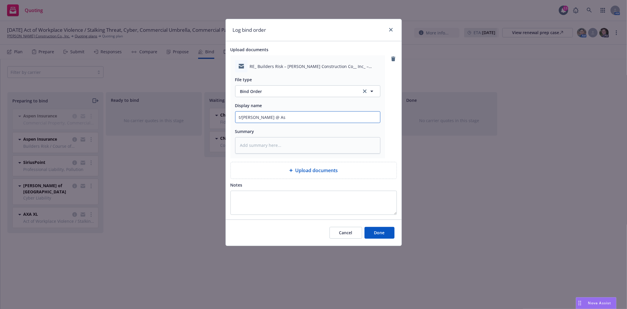
type textarea "x"
type input "t/Jared @ Asp"
type textarea "x"
type input "t/Jared @ Aspe"
type textarea "x"
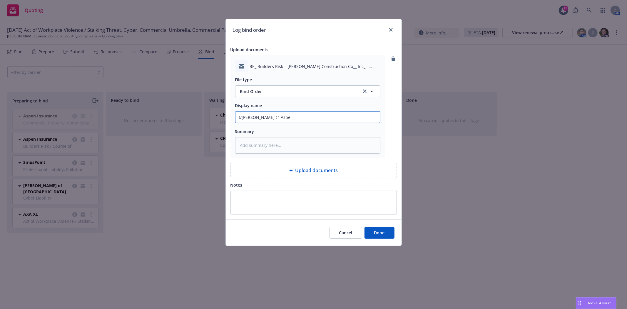
type input "t/Jared @ Aspen"
type textarea "x"
type input "t/Jared @ Aspen"
type textarea "x"
type input "t/Jared @ Aspen w"
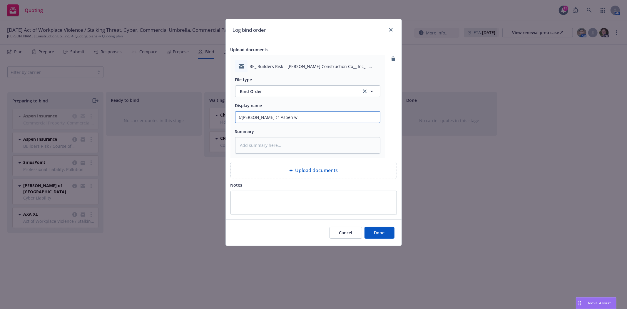
type textarea "x"
type input "t/Jared @ Aspen w/"
type textarea "x"
type input "t/Jared @ Aspen w/r"
type textarea "x"
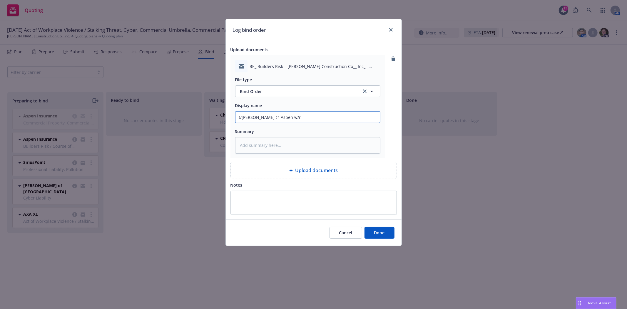
type input "t/Jared @ Aspen w/re"
type textarea "x"
type input "t/Jared @ Aspen w/req"
type textarea "x"
type input "t/Jared @ Aspen w/requ"
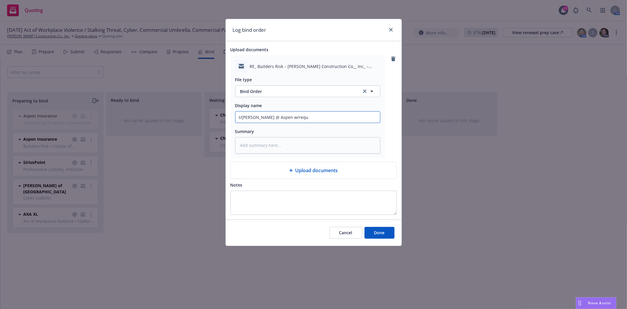
type textarea "x"
type input "t/Jared @ Aspen w/reque"
type textarea "x"
type input "t/Jared @ Aspen w/reques"
type textarea "x"
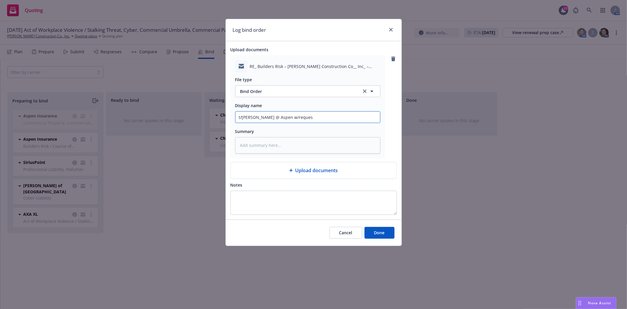
type input "t/Jared @ Aspen w/request"
type textarea "x"
type input "t/Jared @ Aspen w/request"
type textarea "x"
type input "t/Jared @ Aspen w/request t"
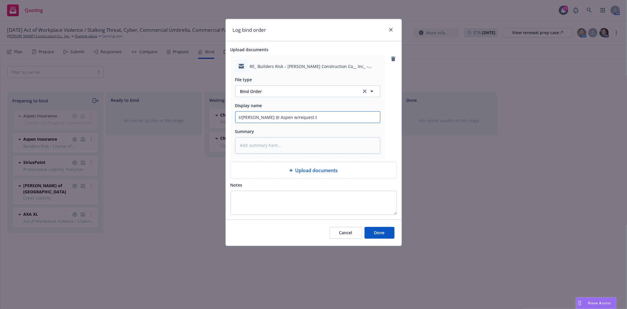
type textarea "x"
type input "t/Jared @ Aspen w/request to"
type textarea "x"
type input "t/Jared @ Aspen w/request to"
type textarea "x"
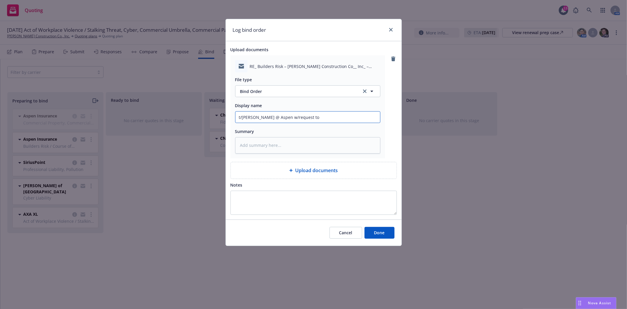
type input "t/Jared @ Aspen w/request to b"
type textarea "x"
type input "t/Jared @ Aspen w/request to bi"
type textarea "x"
type input "t/Jared @ Aspen w/request to bin"
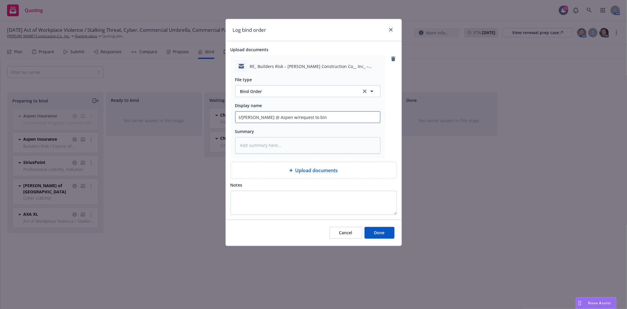
type textarea "x"
type input "t/Jared @ Aspen w/request to bind"
type textarea "x"
type input "t/Jared @ Aspen w/request to bind"
type textarea "x"
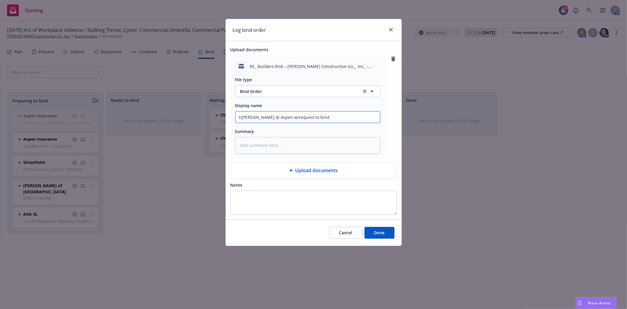
type input "t/Jared @ Aspen w/request to bind P"
type textarea "x"
type input "t/Jared @ Aspen w/request to bind Pr"
type textarea "x"
type input "t/Jared @ Aspen w/request to bind Pro"
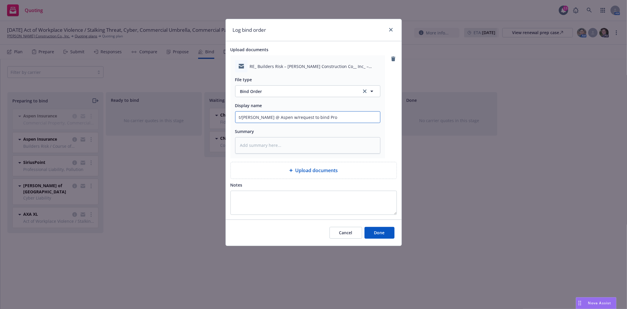
type textarea "x"
type input "t/Jared @ Aspen w/request to bind Prop"
type textarea "x"
type input "t/Jared @ Aspen w/request to bind Prop?"
type textarea "x"
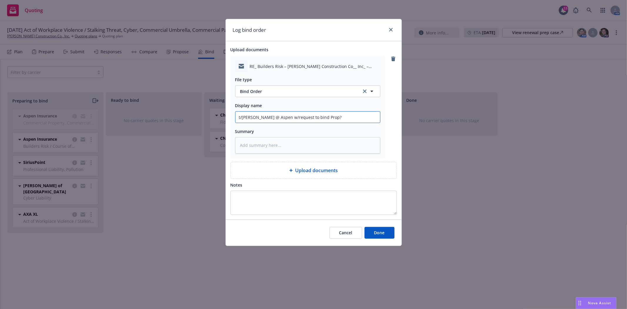
type input "t/Jared @ Aspen w/request to bind Prop"
type textarea "x"
type input "t/Jared @ Aspen w/request to bind Prop/"
type textarea "x"
type input "t/Jared @ Aspen w/request to bind Prop/I"
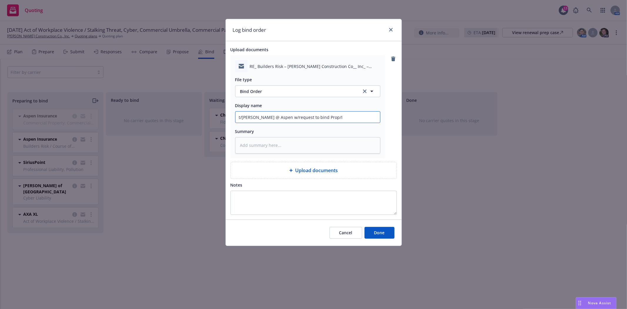
type textarea "x"
type input "t/Jared @ Aspen w/request to bind Prop/IM"
type textarea "x"
type input "t/Jared @ Aspen w/request to bind Prop/IM"
type textarea "x"
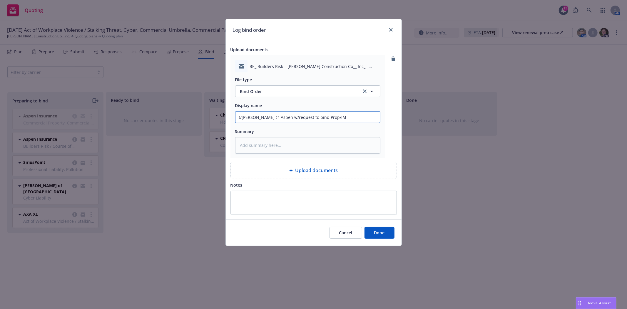
type input "t/Jared @ Aspen w/request to bind Prop/IM +"
type textarea "x"
type input "t/Jared @ Aspen w/request to bind Prop/IM +"
type textarea "x"
type input "t/Jared @ Aspen w/request to bind Prop/IM + M"
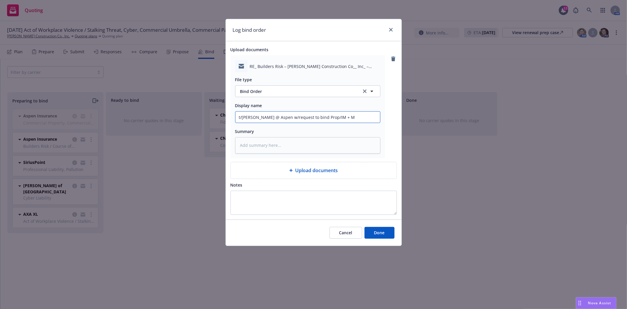
type textarea "x"
type input "t/Jared @ Aspen w/request to bind Prop/IM + MB"
type textarea "x"
type input "t/Jared @ Aspen w/request to bind Prop/IM + MBR"
type textarea "x"
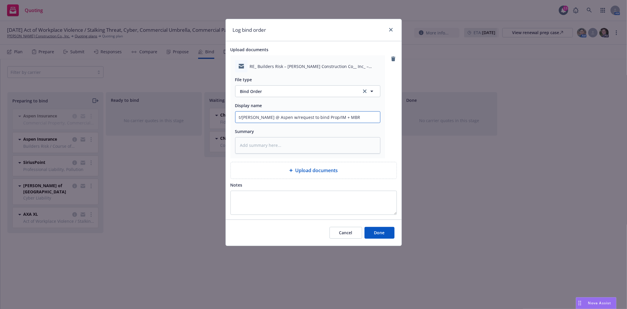
type input "t/Jared @ Aspen w/request to bind Prop/IM + MBR"
type textarea "x"
type input "t/Jared @ Aspen w/request to bind Prop/IM + MBR r"
type textarea "x"
type input "t/Jared @ Aspen w/request to bind Prop/IM + MBR re"
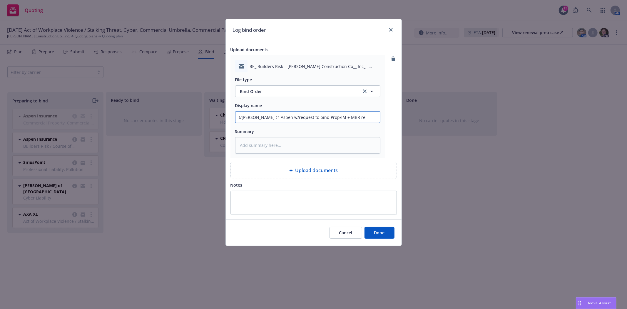
type textarea "x"
type input "t/Jared @ Aspen w/request to bind Prop/IM + MBR ren"
type textarea "x"
type input "t/Jared @ Aspen w/request to bind Prop/IM + MBR rene"
click at [388, 237] on button "Done" at bounding box center [380, 233] width 30 height 12
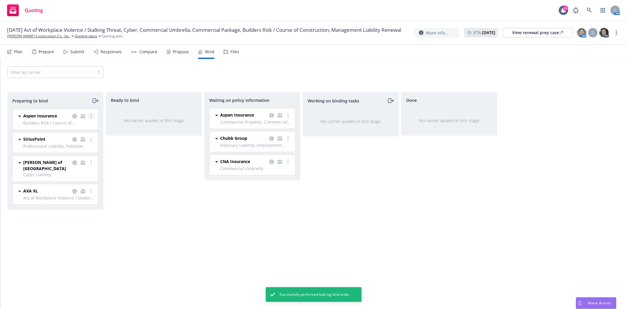
click at [90, 116] on link "more" at bounding box center [91, 116] width 7 height 7
click at [86, 136] on link "Log bind order" at bounding box center [66, 140] width 58 height 12
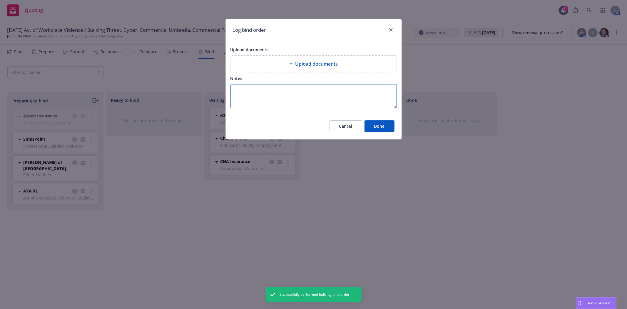
click at [266, 92] on textarea "Notes" at bounding box center [314, 96] width 167 height 24
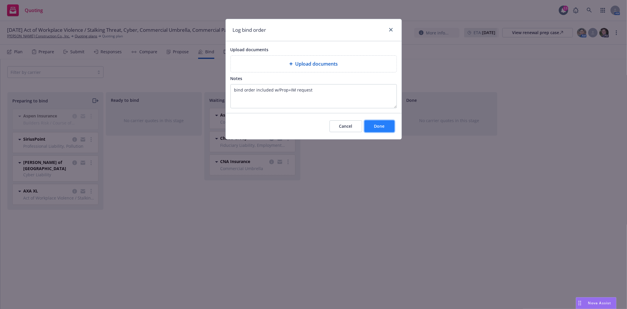
click at [377, 124] on span "Done" at bounding box center [379, 126] width 11 height 6
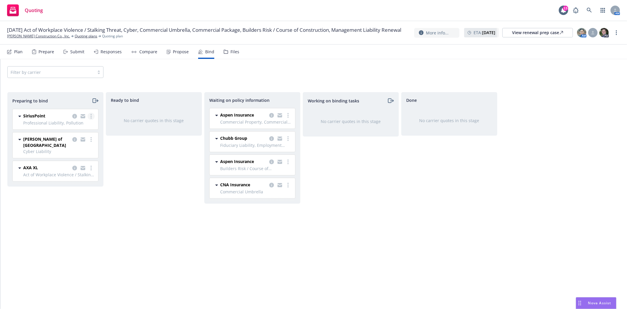
click at [92, 117] on link "more" at bounding box center [91, 116] width 7 height 7
click at [81, 140] on link "Log bind order" at bounding box center [66, 140] width 58 height 12
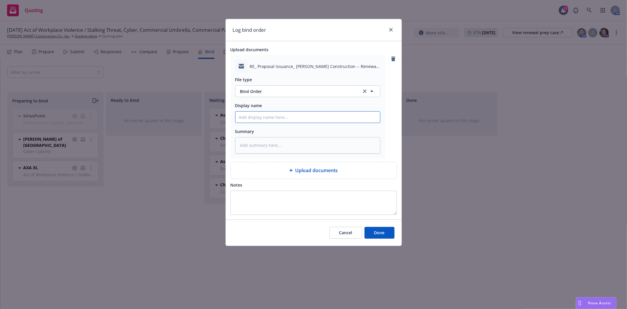
click at [255, 119] on input "Display name" at bounding box center [308, 116] width 145 height 11
click at [386, 232] on button "Done" at bounding box center [380, 233] width 30 height 12
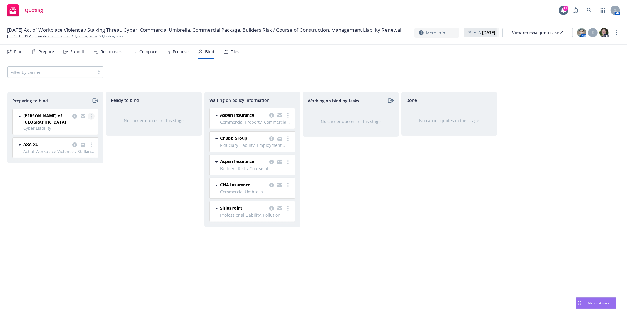
click at [90, 118] on link "more" at bounding box center [91, 116] width 7 height 7
click at [81, 141] on link "Log bind order" at bounding box center [66, 140] width 58 height 12
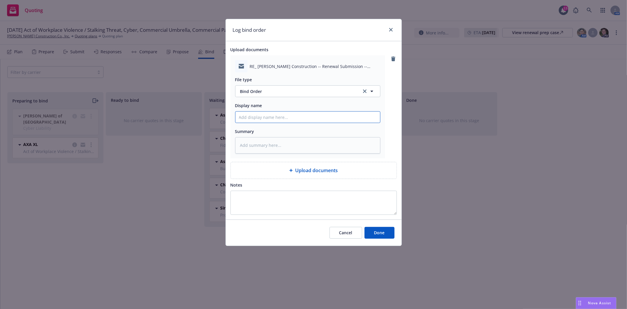
click at [274, 113] on input "Display name" at bounding box center [308, 116] width 145 height 11
click at [377, 234] on span "Done" at bounding box center [379, 233] width 11 height 6
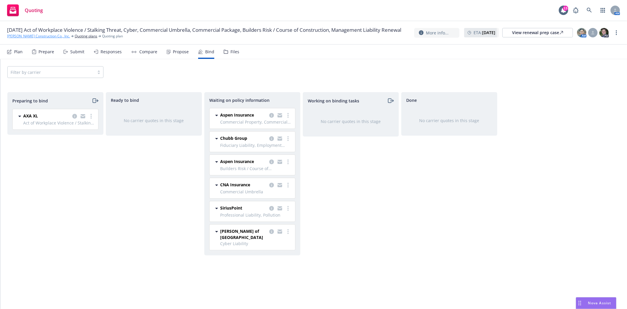
click at [40, 39] on link "Spiess Construction Co., Inc." at bounding box center [38, 36] width 63 height 5
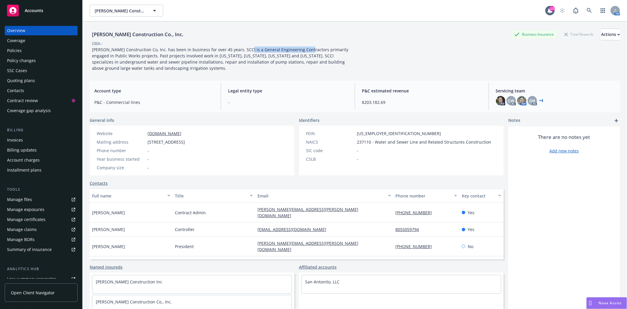
drag, startPoint x: 240, startPoint y: 48, endPoint x: 302, endPoint y: 47, distance: 61.8
click at [302, 47] on span "[PERSON_NAME] Construction Co, Inc. has been in business for over 45 years. SCC…" at bounding box center [221, 59] width 258 height 24
copy span "General Engineering Contractors"
click at [33, 80] on div "Quoting plans" at bounding box center [21, 80] width 28 height 9
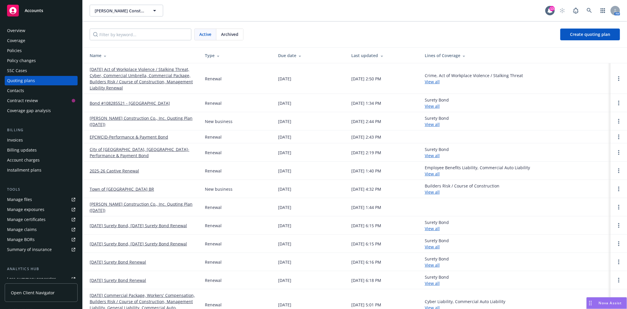
click at [121, 80] on link "[DATE] Act of Workplace Violence / Stalking Threat, Cyber, Commercial Umbrella,…" at bounding box center [143, 78] width 106 height 25
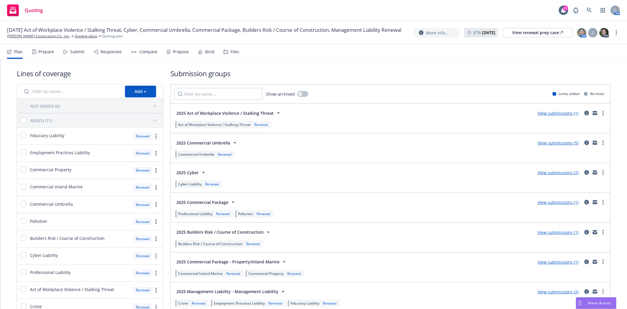
click at [205, 53] on div "Bind" at bounding box center [209, 51] width 9 height 5
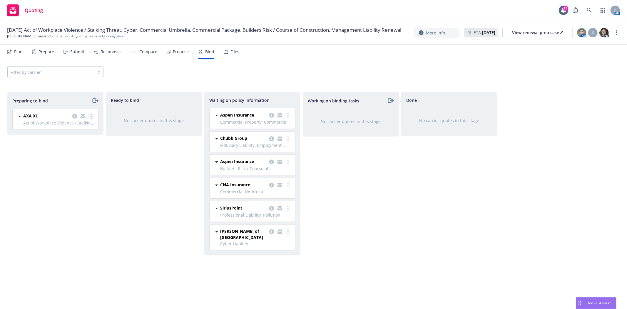
click at [92, 118] on link "more" at bounding box center [91, 116] width 7 height 7
click at [80, 141] on link "Log bind order" at bounding box center [66, 140] width 58 height 12
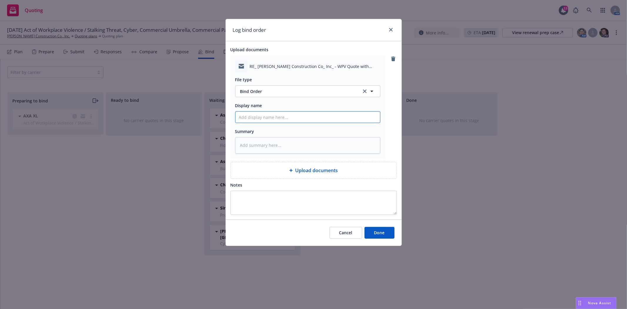
click at [256, 119] on input "Display name" at bounding box center [308, 116] width 145 height 11
type textarea "x"
type input "t"
type textarea "x"
type input "t/"
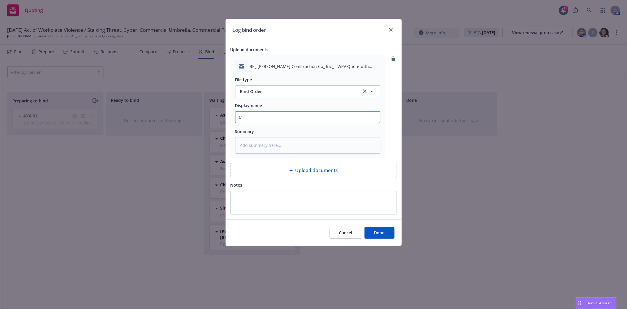
type textarea "x"
type input "t/K"
type textarea "x"
type input "t/Ke"
type textarea "x"
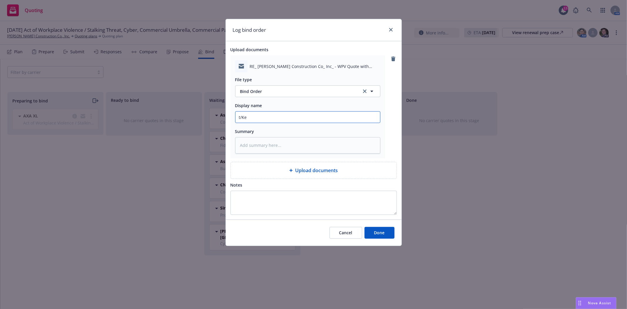
type input "t/Kel"
type textarea "x"
type input "t/[PERSON_NAME]"
type textarea "x"
type input "t/[PERSON_NAME]"
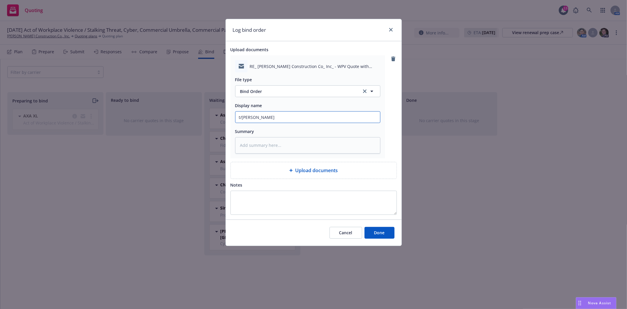
type textarea "x"
type input "t/[PERSON_NAME]"
type textarea "x"
type input "t/[PERSON_NAME] @"
type textarea "x"
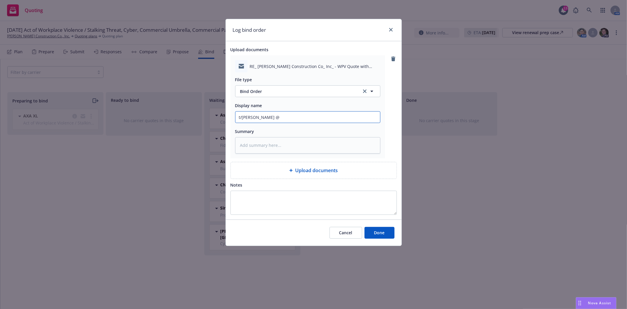
type input "t/[PERSON_NAME] @"
type textarea "x"
type input "t/[PERSON_NAME] @ M"
type textarea "x"
type input "t/[PERSON_NAME] @ Mc"
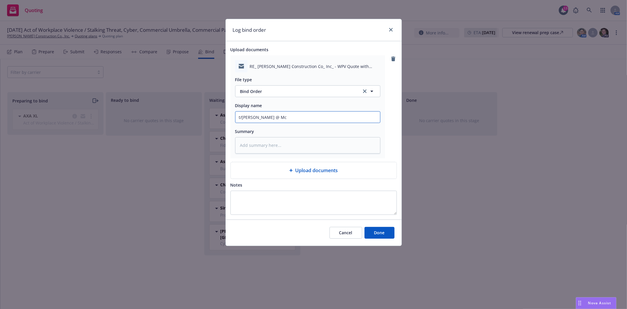
type textarea "x"
type input "t/[PERSON_NAME] @ McG"
type textarea "x"
type input "t/[PERSON_NAME] @ McGo"
type textarea "x"
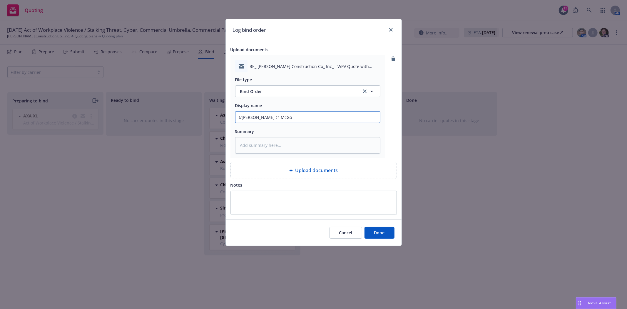
type input "t/[PERSON_NAME] @ [PERSON_NAME]"
type textarea "x"
type input "t/[PERSON_NAME] @ McGowa"
type textarea "x"
type input "t/[PERSON_NAME] @ [PERSON_NAME]"
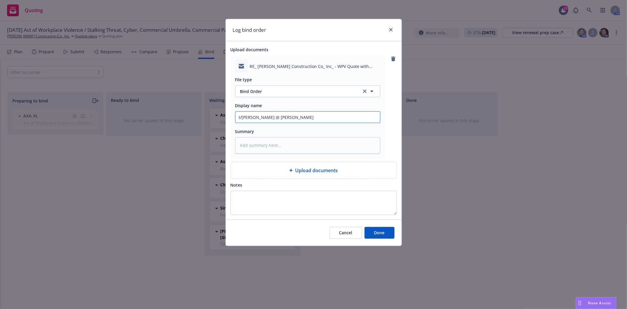
type textarea "x"
type input "t/[PERSON_NAME] @ [PERSON_NAME]"
type textarea "x"
type input "t/[PERSON_NAME] @ [PERSON_NAME] w"
type textarea "x"
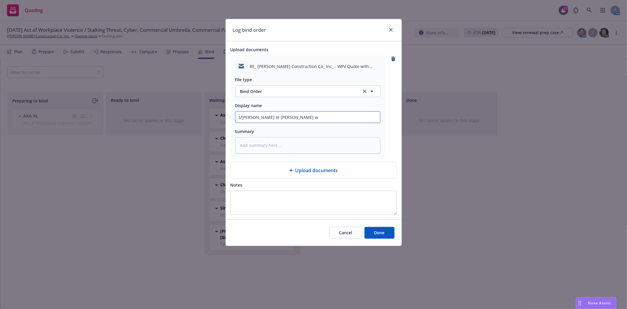
type input "t/[PERSON_NAME] @ [PERSON_NAME] w/"
type textarea "x"
type input "t/[PERSON_NAME] @ [PERSON_NAME] w/r"
type textarea "x"
type input "t/[PERSON_NAME] @ [PERSON_NAME] w/re"
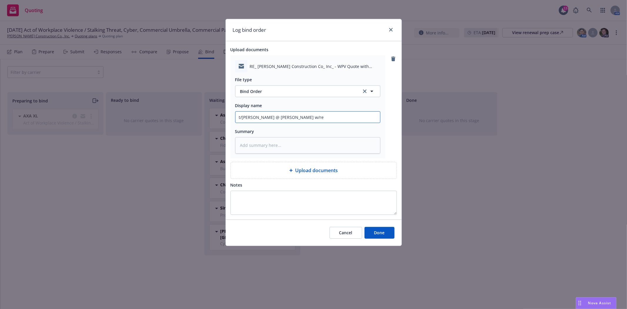
type textarea "x"
type input "t/[PERSON_NAME] @ [PERSON_NAME] w/req"
type textarea "x"
type input "t/[PERSON_NAME] @ [PERSON_NAME] w/requ"
type textarea "x"
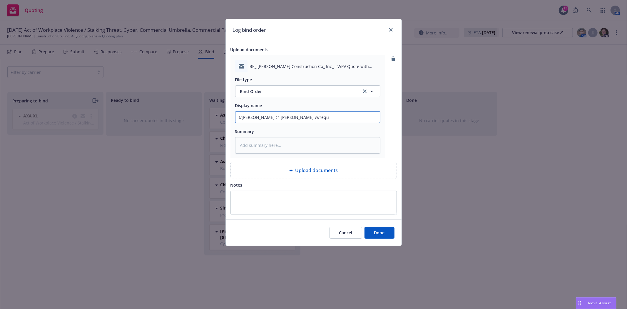
type input "t/[PERSON_NAME] @ [PERSON_NAME] w/[PERSON_NAME]"
type textarea "x"
type input "t/[PERSON_NAME] @ [PERSON_NAME] w/reques"
type textarea "x"
type input "t/[PERSON_NAME] @ [PERSON_NAME] w/request"
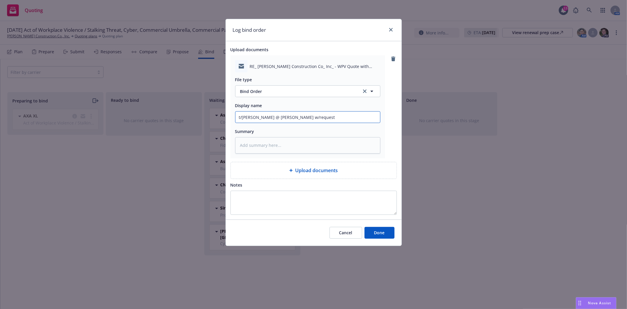
type textarea "x"
type input "t/[PERSON_NAME] @ [PERSON_NAME] w/request"
type textarea "x"
type input "t/[PERSON_NAME] @ [PERSON_NAME] w/request t"
type textarea "x"
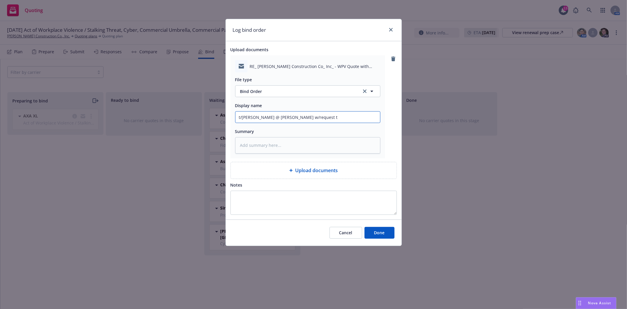
type input "t/[PERSON_NAME] @ [PERSON_NAME] w/request to"
type textarea "x"
type input "t/[PERSON_NAME] @ [PERSON_NAME] w/request to"
type textarea "x"
type input "t/[PERSON_NAME] @ [PERSON_NAME] w/request to b"
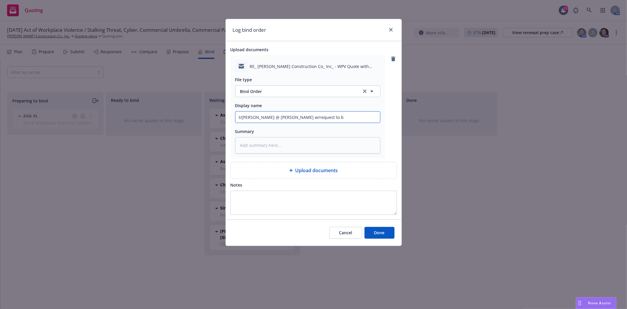
type textarea "x"
type input "t/[PERSON_NAME] @ [PERSON_NAME] w/request to bi"
type textarea "x"
type input "t/[PERSON_NAME] @ [PERSON_NAME] w/request to bin"
type textarea "x"
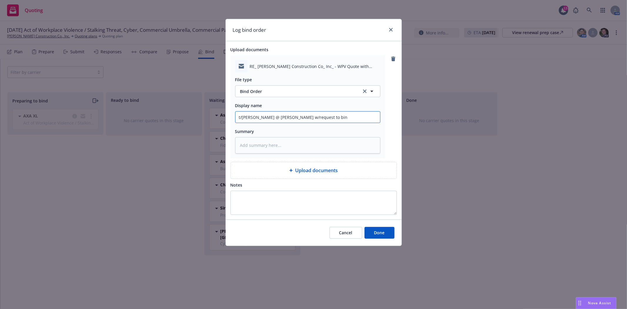
type input "t/[PERSON_NAME] @ [PERSON_NAME] w/request to bind"
type textarea "x"
type input "t/[PERSON_NAME] @ [PERSON_NAME] w/request to bind"
type textarea "x"
type input "t/[PERSON_NAME] @ [PERSON_NAME] w/request to bind W"
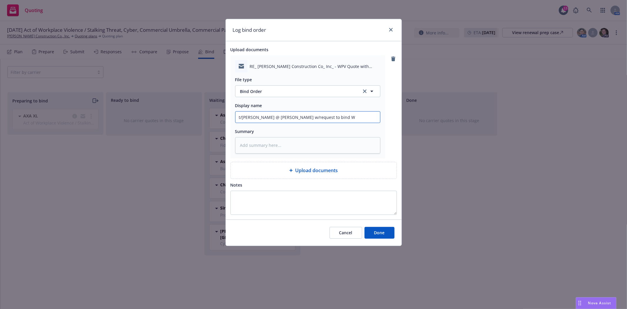
type textarea "x"
type input "t/[PERSON_NAME] @ [PERSON_NAME] w/request to bind WP"
type textarea "x"
type input "t/[PERSON_NAME] @ [PERSON_NAME] w/request to bind WPV"
type textarea "x"
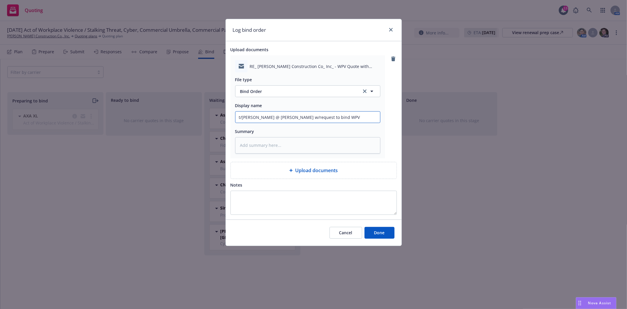
type input "t/[PERSON_NAME] @ [PERSON_NAME] w/request to bind WPV/"
type textarea "x"
type input "t/[PERSON_NAME] @ [PERSON_NAME] w/request to bind WPV/A"
type textarea "x"
type input "t/[PERSON_NAME] @ [PERSON_NAME] w/request to bind WPV/AS"
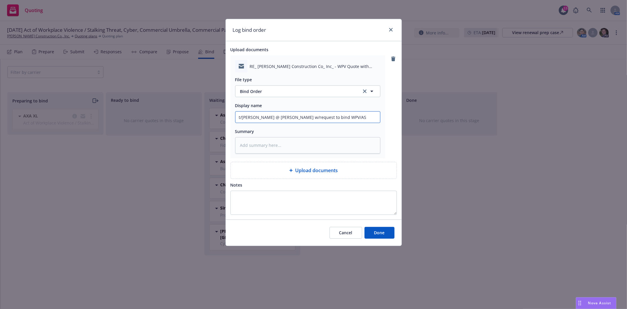
type textarea "x"
type input "t/Kelli @ McGowan w/request to bind WPV/AS"
type textarea "x"
type input "t/Kelli @ McGowan w/request to bind WPV/AS e"
type textarea "x"
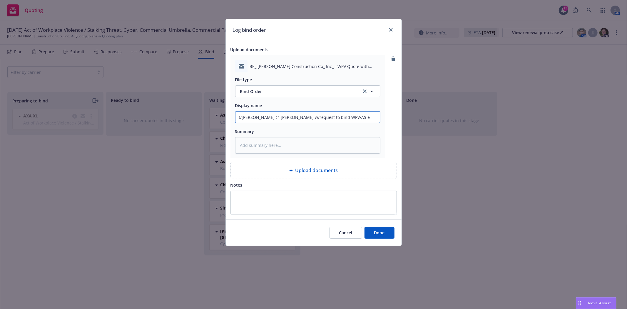
type input "t/Kelli @ McGowan w/request to bind WPV/AS ef"
type textarea "x"
type input "t/Kelli @ McGowan w/request to bind WPV/AS eff"
type textarea "x"
type input "t/Kelli @ McGowan w/request to bind WPV/AS eff"
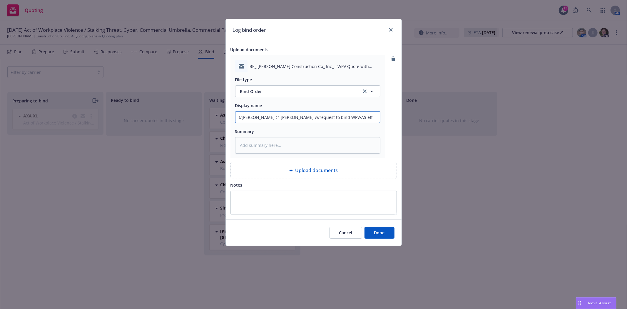
type textarea "x"
type input "t/Kelli @ McGowan w/request to bind WPV/AS eff 9"
type textarea "x"
type input "t/Kelli @ McGowan w/request to bind WPV/AS eff 9/"
type textarea "x"
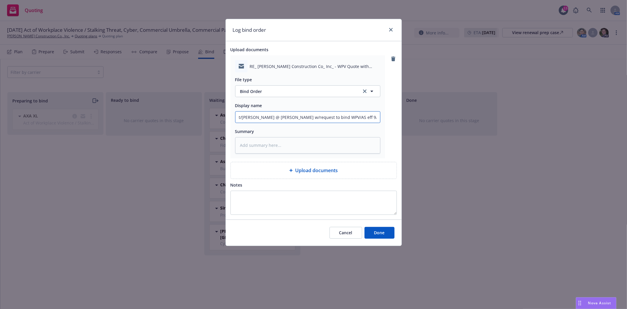
type input "t/Kelli @ McGowan w/request to bind WPV/AS eff 9/1"
type textarea "x"
type input "t/Kelli @ McGowan w/request to bind WPV/AS eff 9/1/"
type textarea "x"
type input "t/Kelli @ McGowan w/request to bind WPV/AS eff 9/1/2"
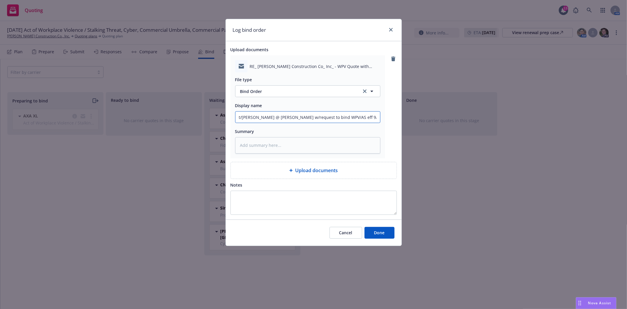
type textarea "x"
type input "t/Kelli @ McGowan w/request to bind WPV/AS eff 9/1/20"
type textarea "x"
type input "t/Kelli @ McGowan w/request to bind WPV/AS eff 9/1/202"
type textarea "x"
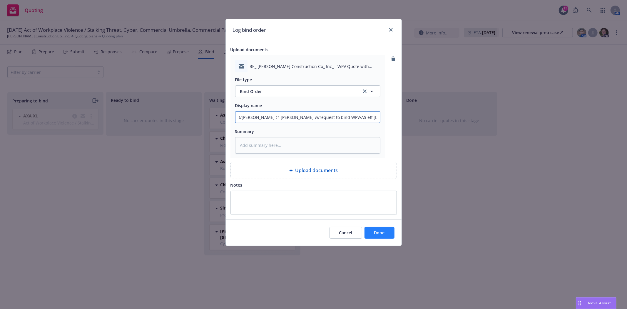
type input "t/Kelli @ McGowan w/request to bind WPV/AS eff 9/1/2025"
click at [372, 231] on button "Done" at bounding box center [380, 233] width 30 height 12
type textarea "x"
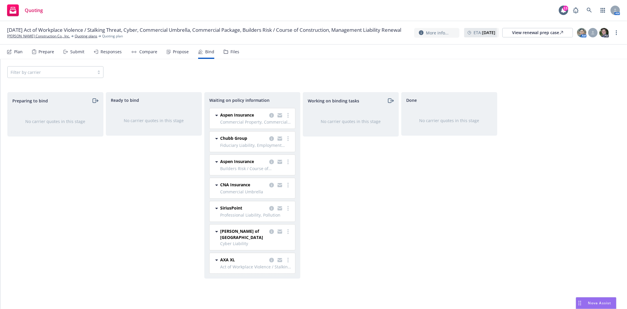
click at [36, 223] on div "Preparing to bind No carrier quotes in this stage" at bounding box center [55, 194] width 96 height 204
click at [36, 37] on link "[PERSON_NAME] Construction Co., Inc." at bounding box center [38, 36] width 63 height 5
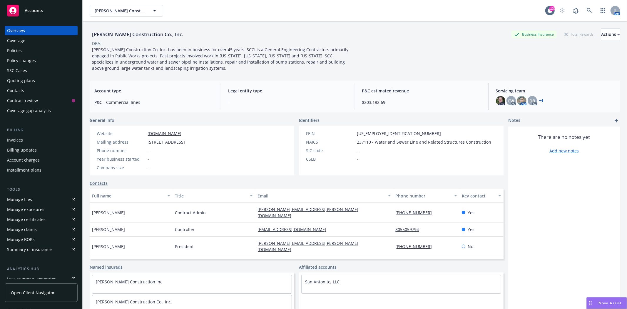
click at [25, 51] on div "Policies" at bounding box center [41, 50] width 68 height 9
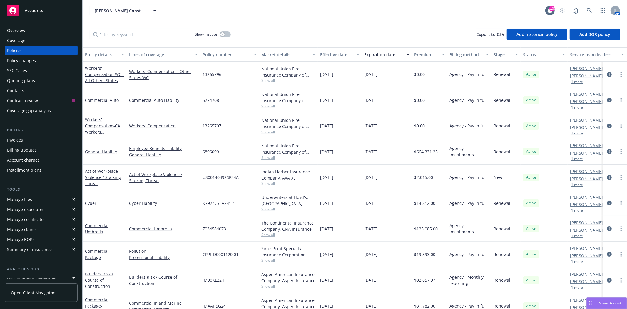
click at [212, 228] on span "7034584073" at bounding box center [215, 229] width 24 height 6
copy span "7034584073"
click at [44, 84] on div "Quoting plans" at bounding box center [41, 80] width 68 height 9
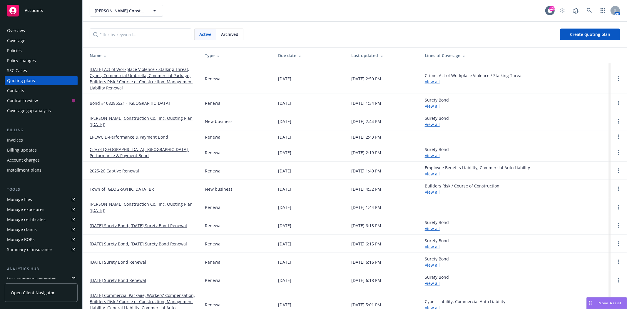
click at [131, 80] on link "[DATE] Act of Workplace Violence / Stalking Threat, Cyber, Commercial Umbrella,…" at bounding box center [143, 78] width 106 height 25
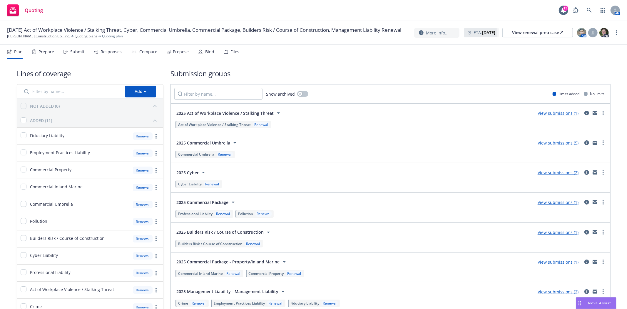
click at [201, 52] on div "Bind" at bounding box center [206, 52] width 16 height 14
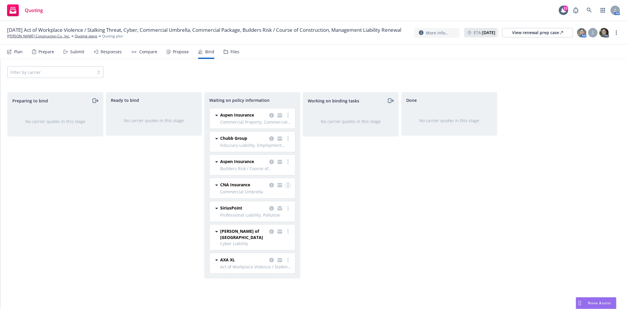
click at [289, 185] on link "more" at bounding box center [288, 185] width 7 height 7
click at [272, 195] on span "Create policies" at bounding box center [259, 197] width 43 height 6
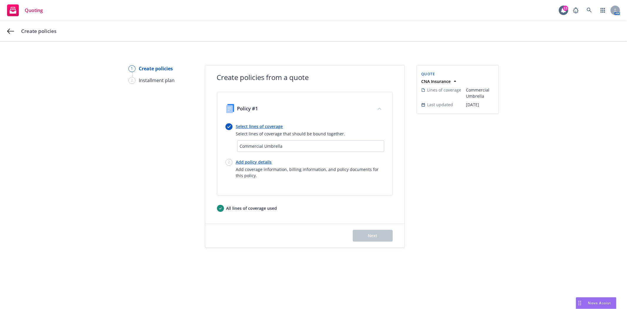
click at [249, 163] on link "Add policy details" at bounding box center [310, 162] width 148 height 6
select select "12"
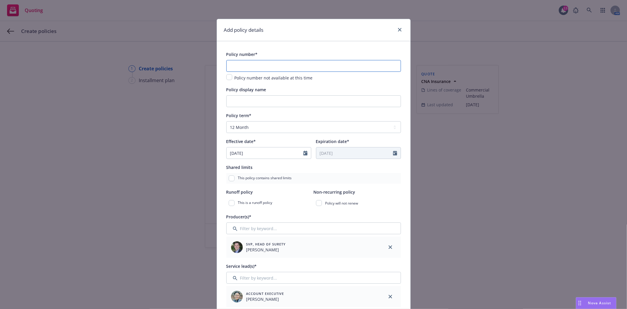
click at [267, 66] on input "text" at bounding box center [314, 66] width 175 height 12
paste input "7034584073"
type input "7034584073"
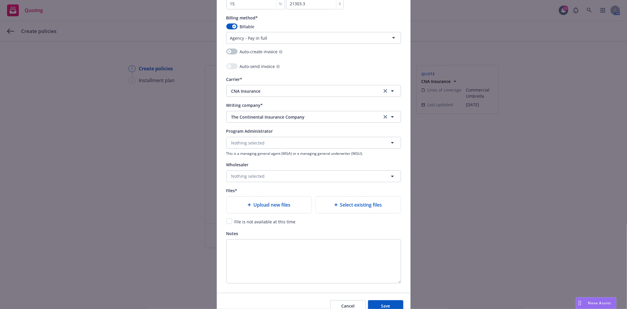
scroll to position [523, 0]
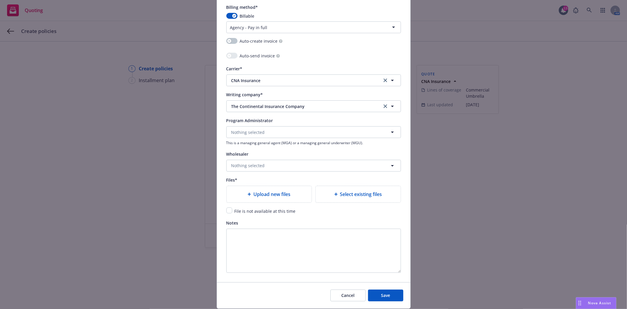
type input "$10M XS"
click at [227, 213] on input "checkbox" at bounding box center [230, 210] width 6 height 6
checkbox input "true"
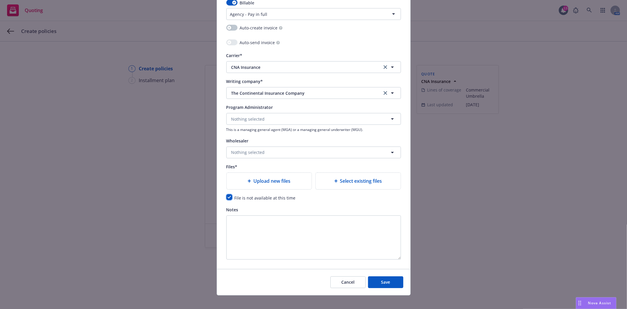
scroll to position [543, 0]
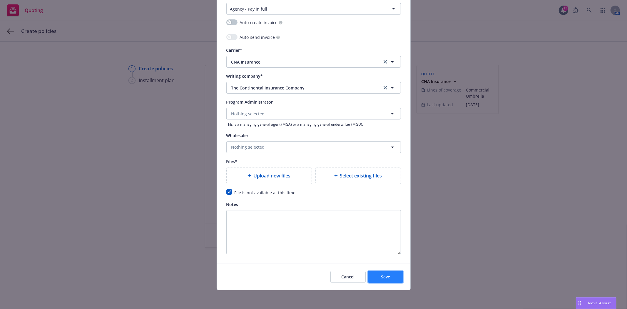
click at [383, 280] on button "Save" at bounding box center [385, 277] width 35 height 12
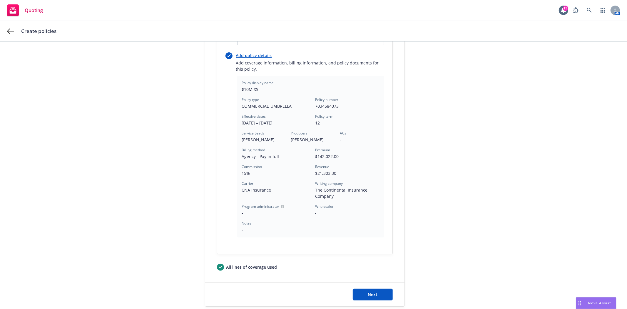
scroll to position [148, 0]
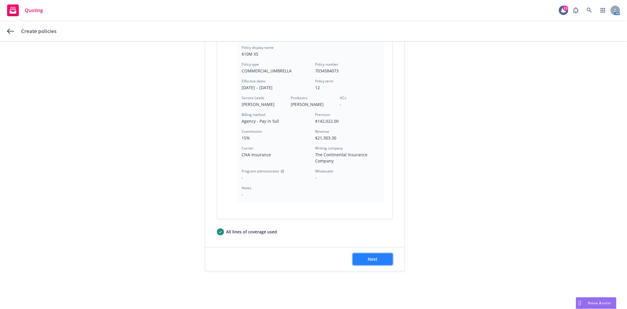
click at [371, 262] on button "Next" at bounding box center [373, 259] width 40 height 12
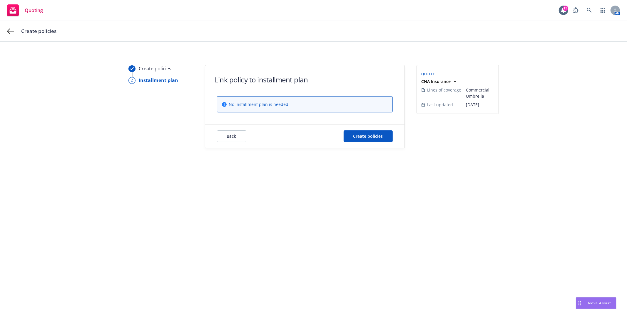
scroll to position [0, 0]
click at [372, 138] on span "Create policies" at bounding box center [369, 136] width 30 height 6
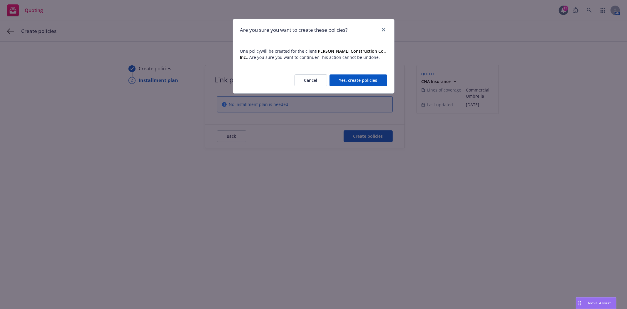
click at [368, 83] on button "Yes, create policies" at bounding box center [359, 80] width 58 height 12
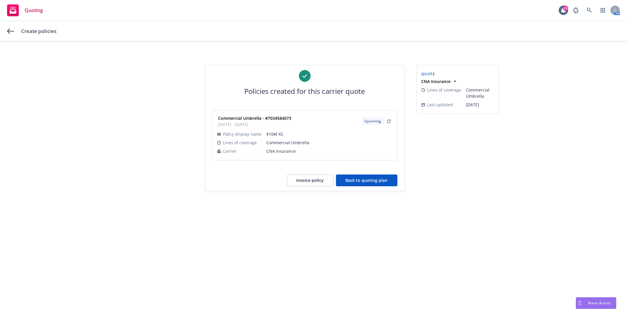
click at [352, 182] on button "Back to quoting plan" at bounding box center [366, 180] width 61 height 12
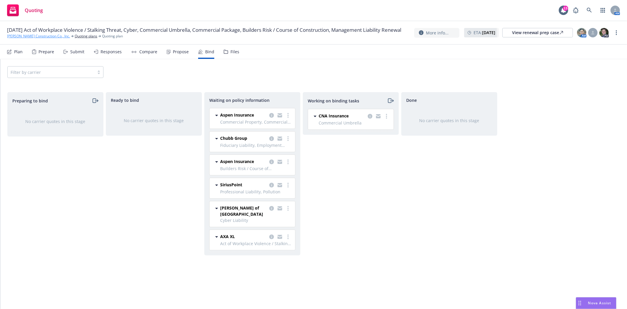
click at [15, 39] on link "Spiess Construction Co., Inc." at bounding box center [38, 36] width 63 height 5
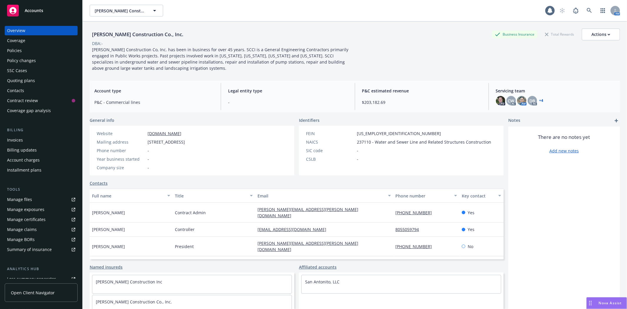
click at [30, 16] on div "Accounts" at bounding box center [41, 11] width 68 height 12
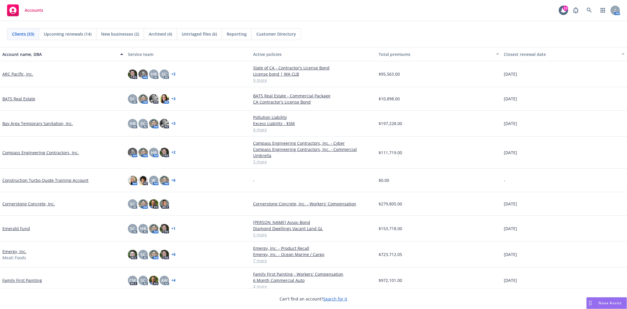
click at [68, 149] on link "Compass Engineering Contractors, Inc." at bounding box center [40, 152] width 76 height 6
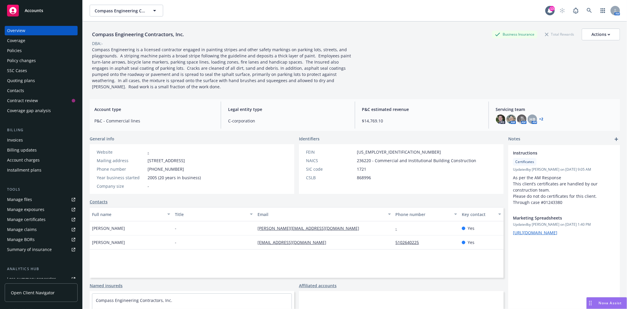
click at [16, 79] on div "Quoting plans" at bounding box center [21, 80] width 28 height 9
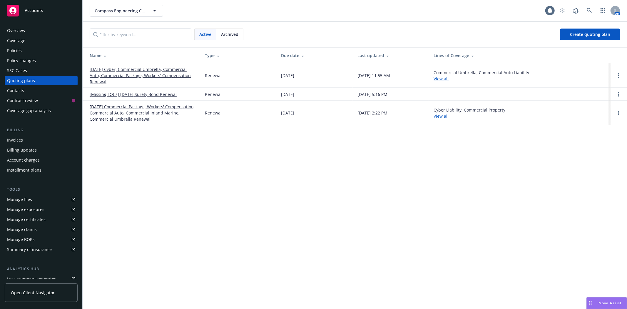
click at [97, 72] on link "[DATE] Cyber, Commercial Umbrella, Commercial Auto, Commercial Package, Workers…" at bounding box center [143, 75] width 106 height 19
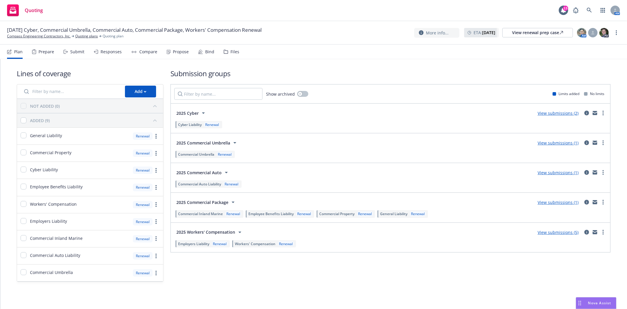
click at [202, 46] on div "Bind" at bounding box center [206, 52] width 16 height 14
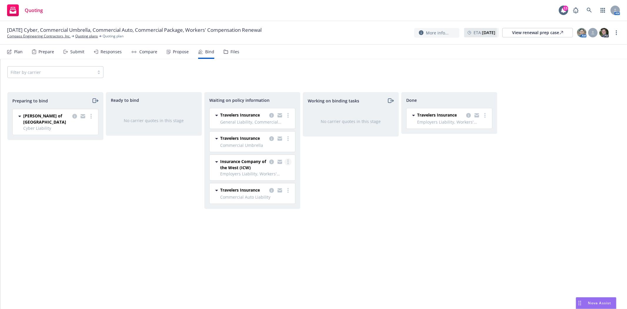
click at [288, 161] on icon "more" at bounding box center [288, 161] width 1 height 5
click at [280, 176] on span "Create policies" at bounding box center [259, 174] width 43 height 6
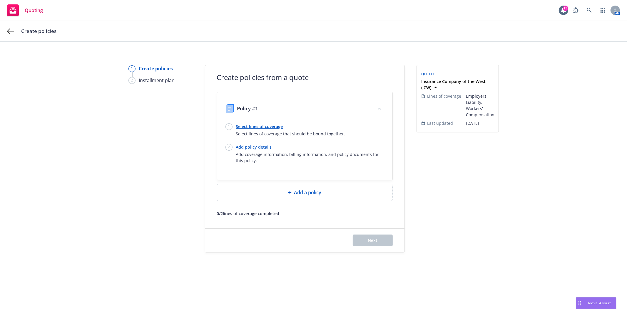
click at [245, 125] on link "Select lines of coverage" at bounding box center [290, 126] width 109 height 6
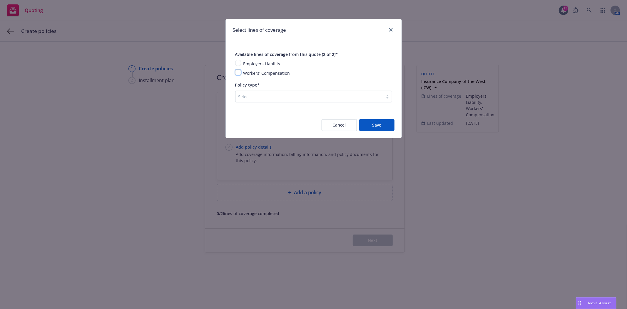
click at [238, 73] on input "checkbox" at bounding box center [238, 72] width 6 height 6
checkbox input "true"
click at [237, 63] on input "checkbox" at bounding box center [238, 63] width 6 height 6
checkbox input "true"
click at [261, 97] on div at bounding box center [310, 96] width 142 height 7
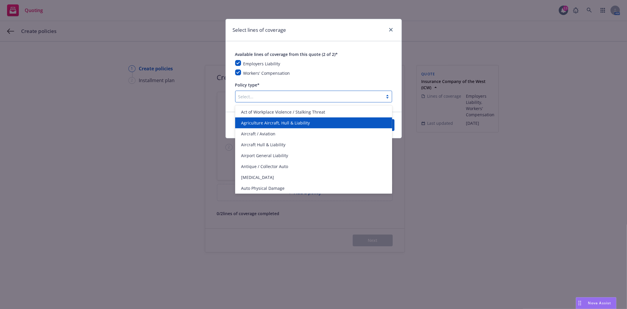
type input "w"
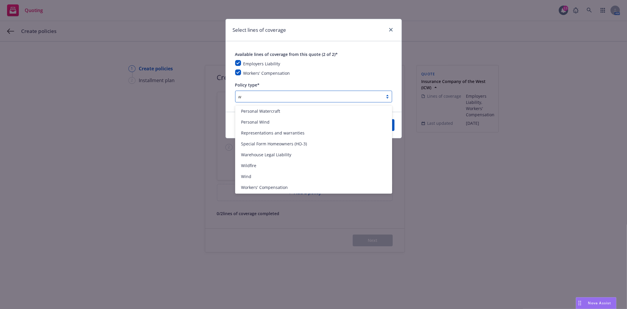
scroll to position [186, 0]
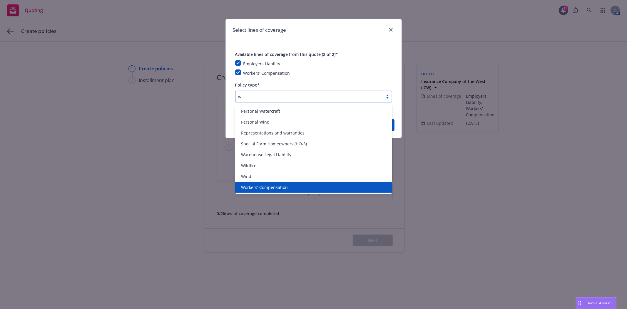
click at [260, 188] on span "Workers' Compensation" at bounding box center [264, 187] width 47 height 6
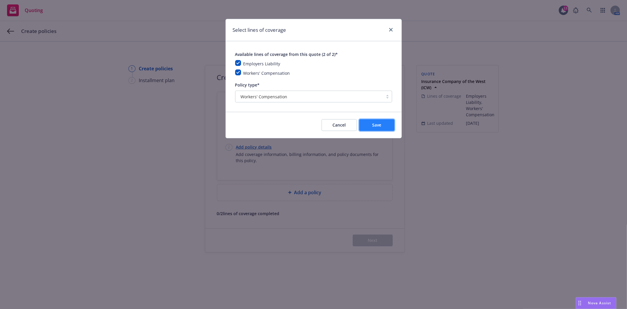
click at [377, 127] on span "Save" at bounding box center [376, 125] width 9 height 6
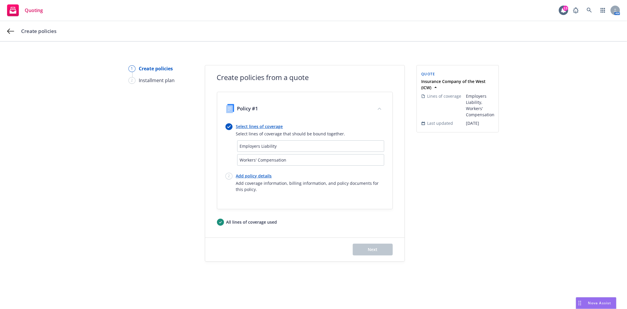
click at [250, 176] on link "Add policy details" at bounding box center [310, 176] width 148 height 6
select select "12"
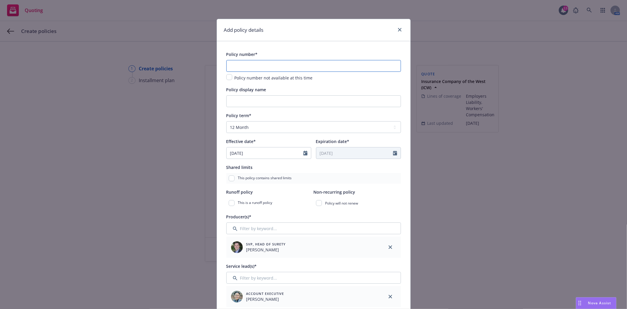
click at [250, 63] on input "text" at bounding box center [314, 66] width 175 height 12
paste input "WPL 5079692 01"
type input "WPL 5079692 01"
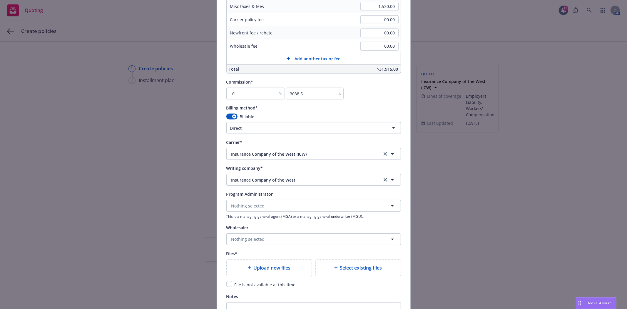
scroll to position [457, 0]
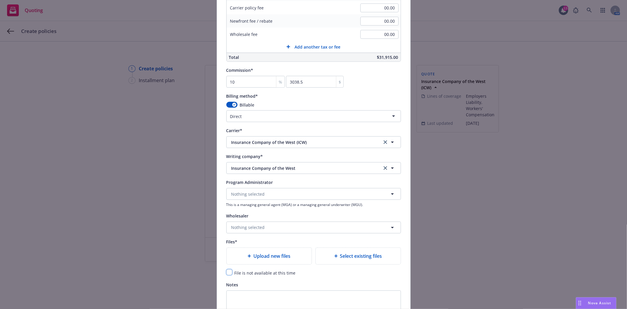
click at [227, 273] on input "checkbox" at bounding box center [230, 272] width 6 height 6
checkbox input "true"
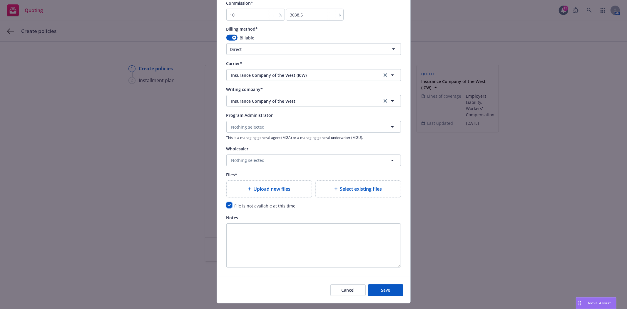
scroll to position [540, 0]
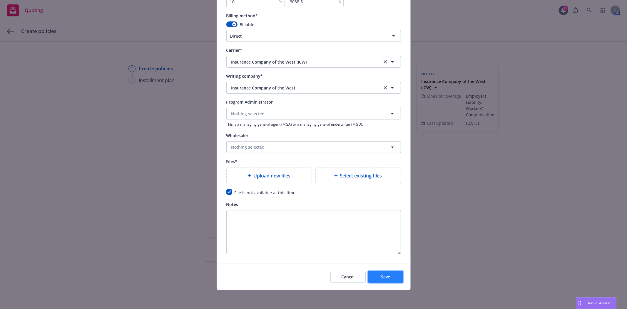
click at [382, 274] on span "Save" at bounding box center [385, 277] width 9 height 6
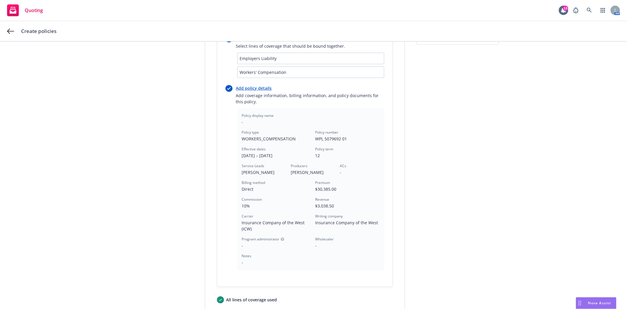
scroll to position [162, 0]
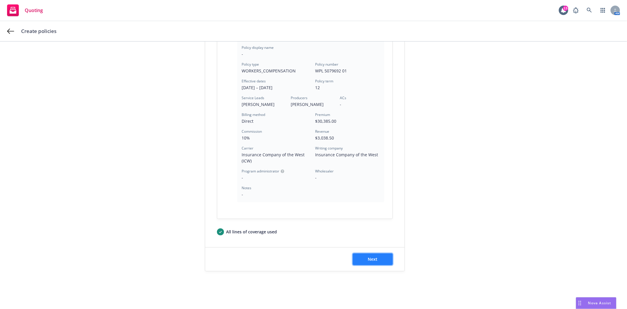
click at [376, 263] on button "Next" at bounding box center [373, 259] width 40 height 12
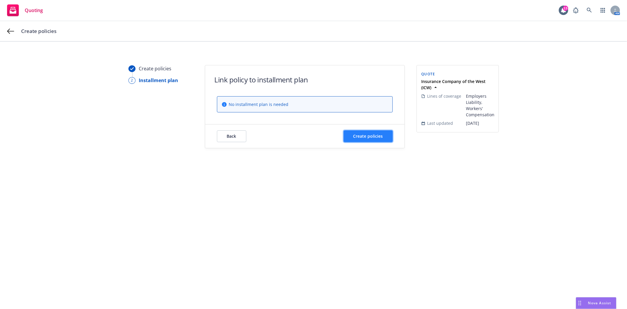
click at [369, 137] on span "Create policies" at bounding box center [369, 136] width 30 height 6
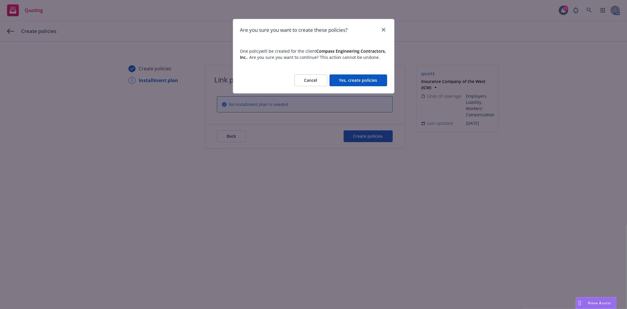
click at [370, 83] on button "Yes, create policies" at bounding box center [359, 80] width 58 height 12
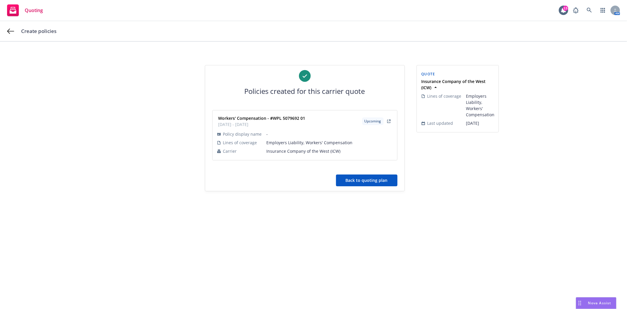
click at [377, 180] on button "Back to quoting plan" at bounding box center [366, 180] width 61 height 12
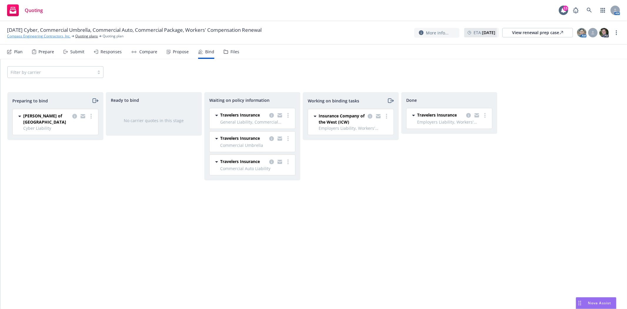
click at [34, 37] on link "Compass Engineering Contractors, Inc." at bounding box center [39, 36] width 64 height 5
